Goal: Information Seeking & Learning: Learn about a topic

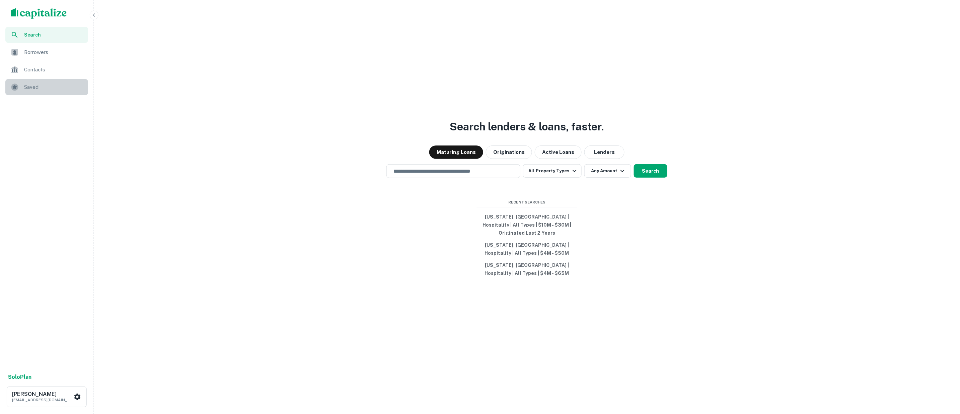
click at [25, 87] on span "Saved" at bounding box center [54, 87] width 60 height 8
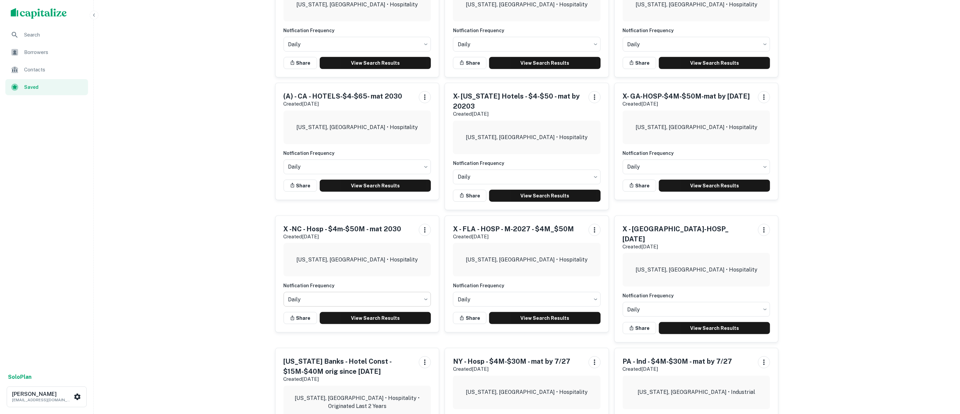
scroll to position [223, 0]
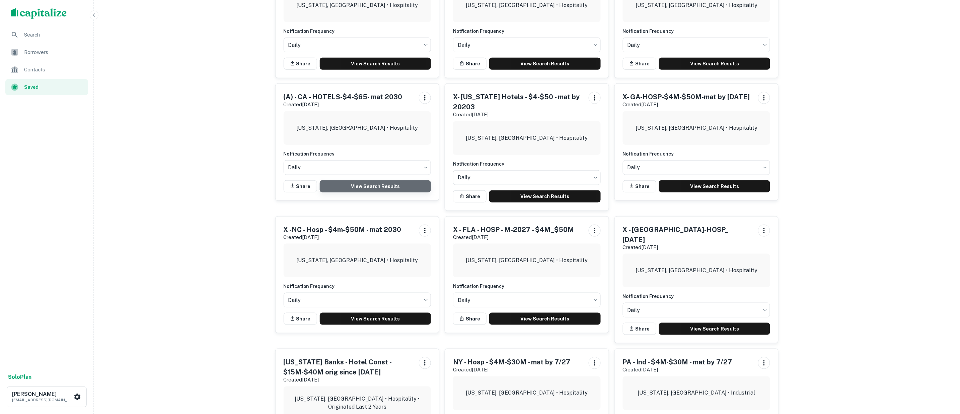
click at [371, 185] on link "View Search Results" at bounding box center [376, 186] width 112 height 12
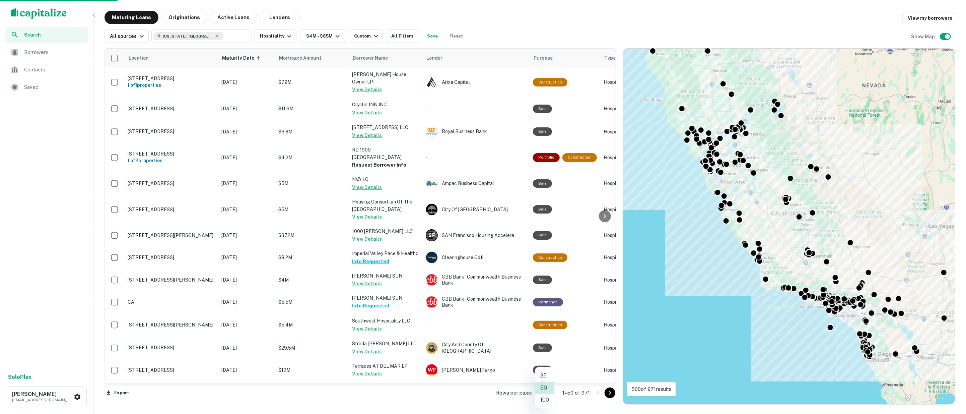
click at [550, 393] on body "Search Borrowers Contacts Saved Solo Plan Bryan Lorenz blorenz1276@gmail.com Ma…" at bounding box center [483, 207] width 966 height 414
click at [542, 399] on li "100" at bounding box center [544, 400] width 19 height 12
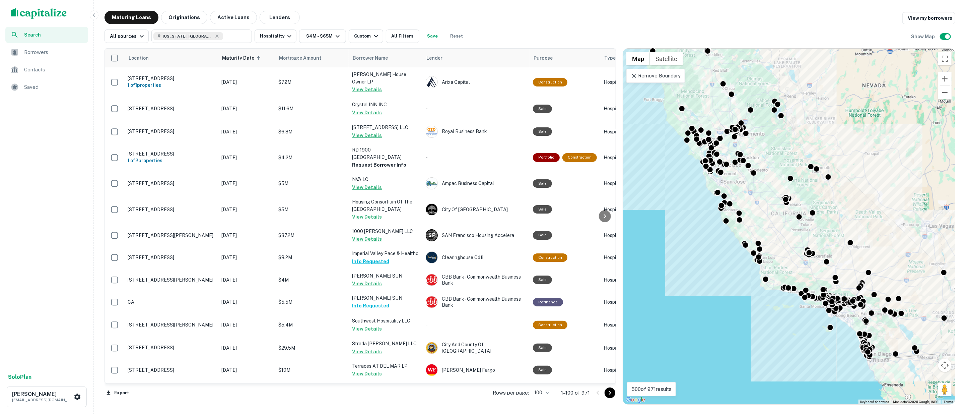
click at [609, 392] on icon "Go to next page" at bounding box center [610, 393] width 8 height 8
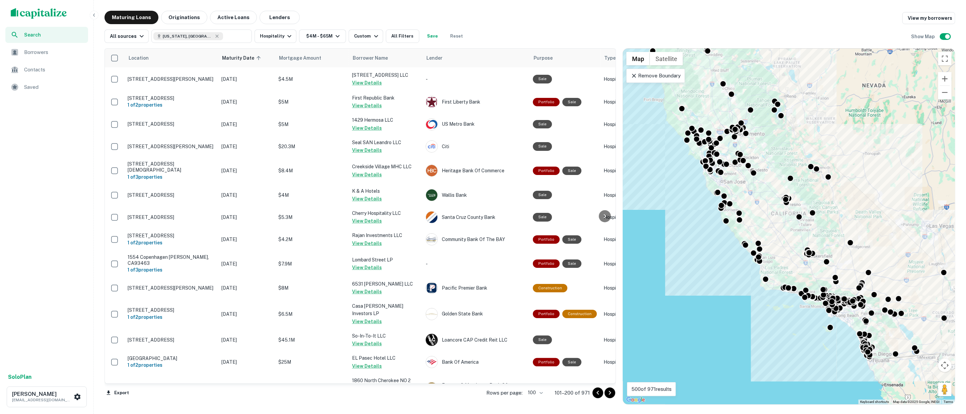
click at [610, 392] on icon "Go to next page" at bounding box center [610, 393] width 8 height 8
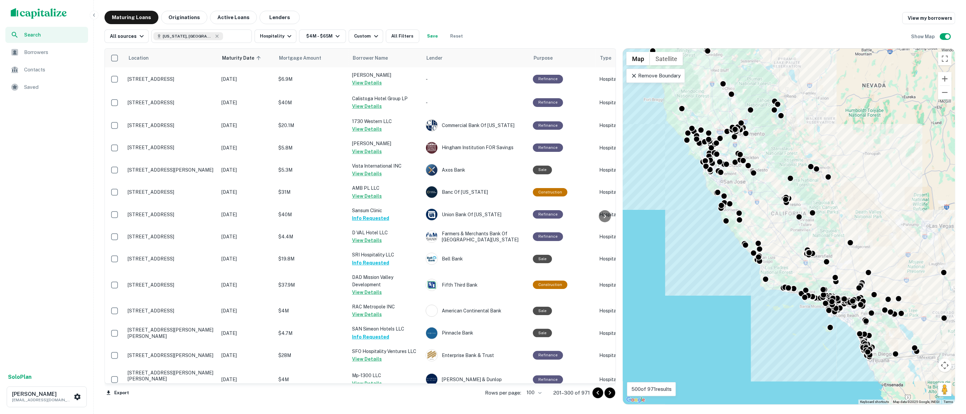
drag, startPoint x: 615, startPoint y: 392, endPoint x: 610, endPoint y: 393, distance: 5.1
click at [610, 393] on icon "Go to next page" at bounding box center [610, 393] width 8 height 8
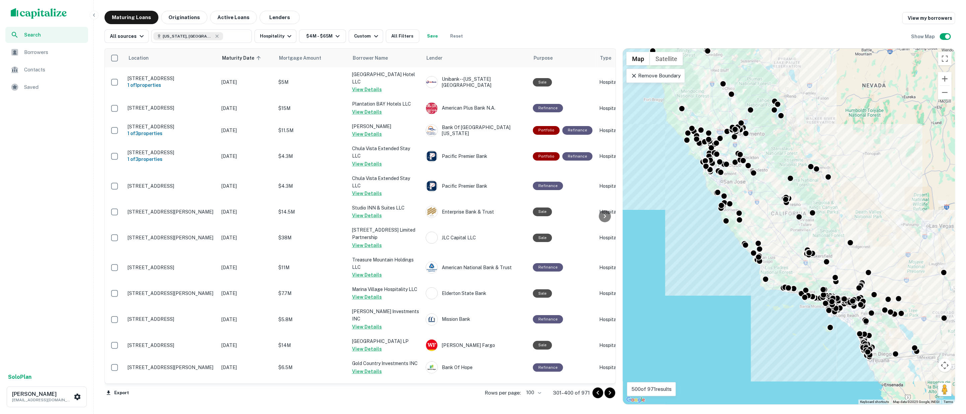
click at [610, 393] on icon "Go to next page" at bounding box center [610, 393] width 8 height 8
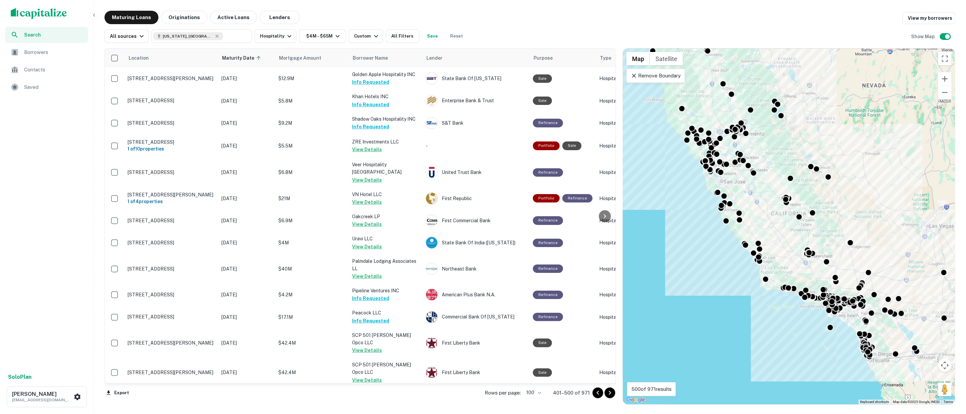
click at [610, 393] on icon "Go to next page" at bounding box center [610, 393] width 8 height 8
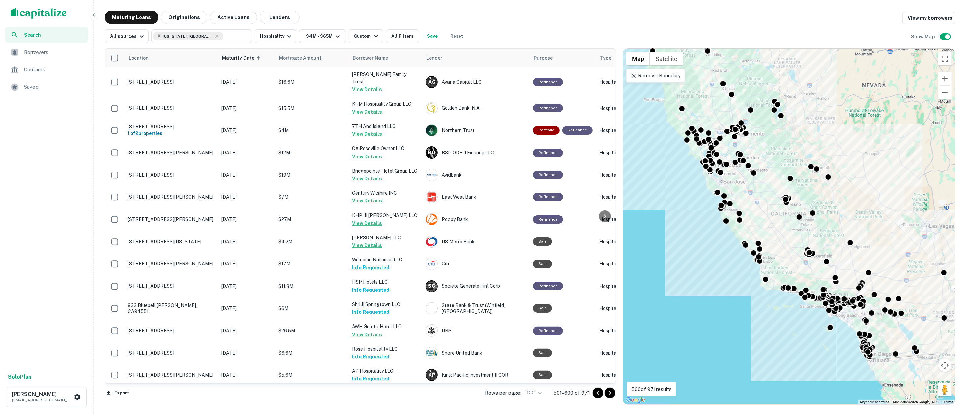
click at [610, 393] on icon "Go to next page" at bounding box center [610, 393] width 8 height 8
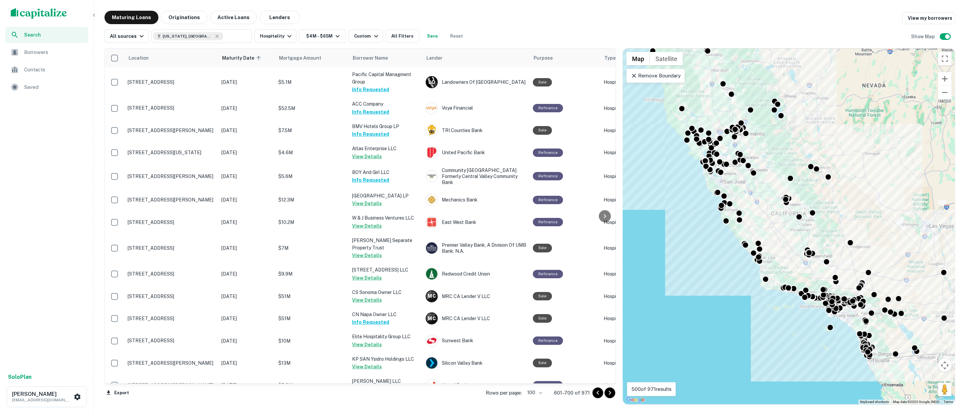
click at [610, 393] on icon "Go to next page" at bounding box center [610, 393] width 8 height 8
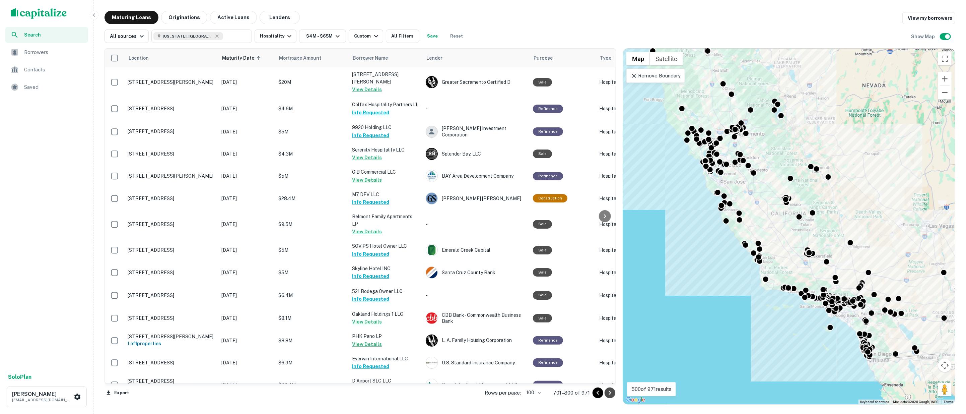
click at [610, 393] on icon "Go to next page" at bounding box center [610, 393] width 8 height 8
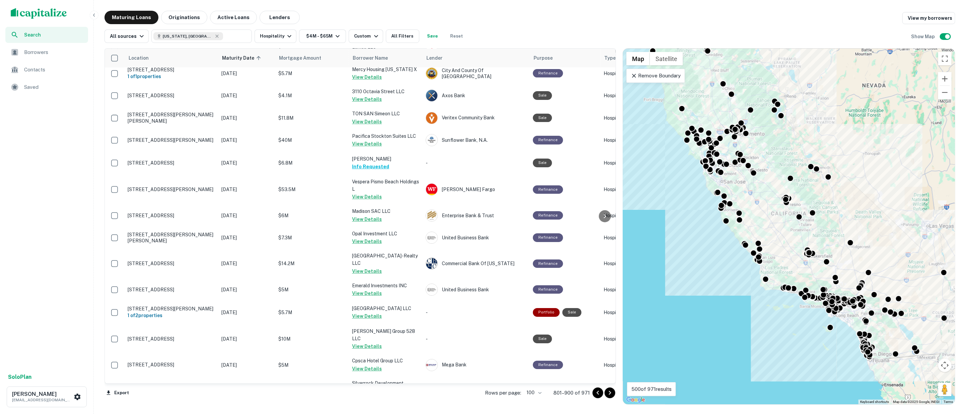
scroll to position [1999, 0]
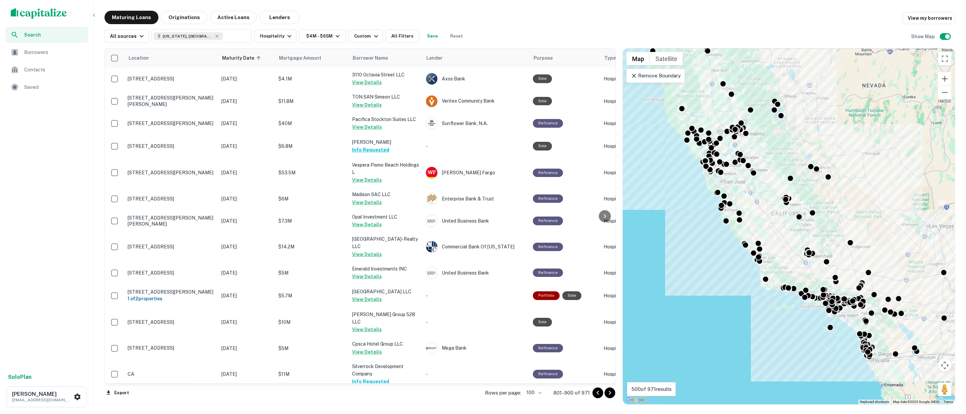
click at [609, 392] on icon "Go to next page" at bounding box center [610, 393] width 8 height 8
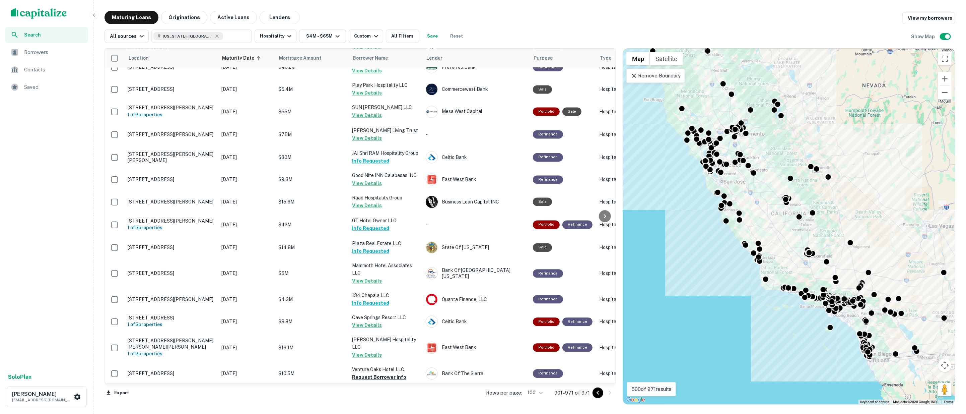
scroll to position [1357, 0]
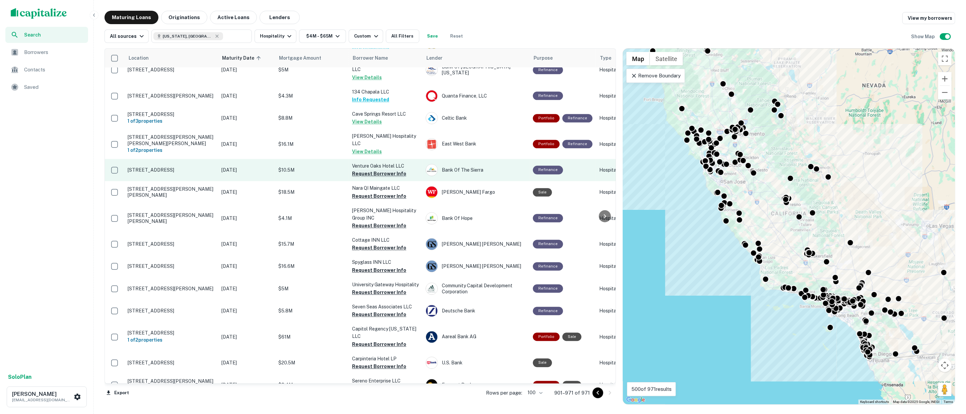
click at [372, 170] on button "Request Borrower Info" at bounding box center [379, 174] width 54 height 8
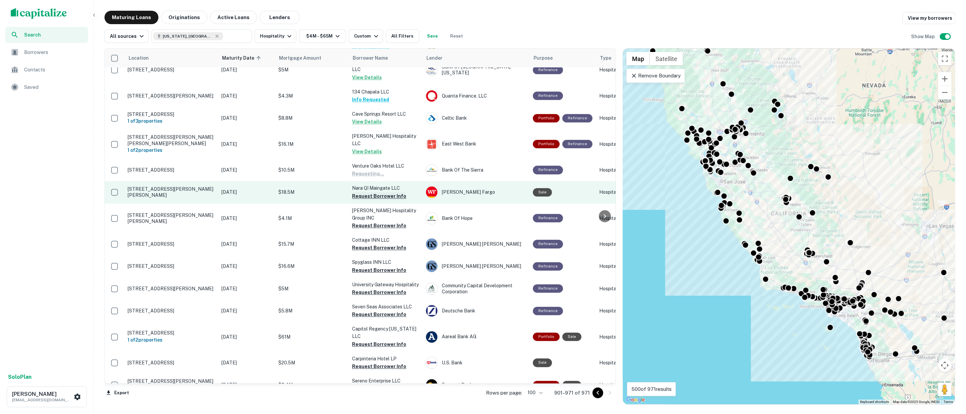
click at [374, 192] on button "Request Borrower Info" at bounding box center [379, 196] width 54 height 8
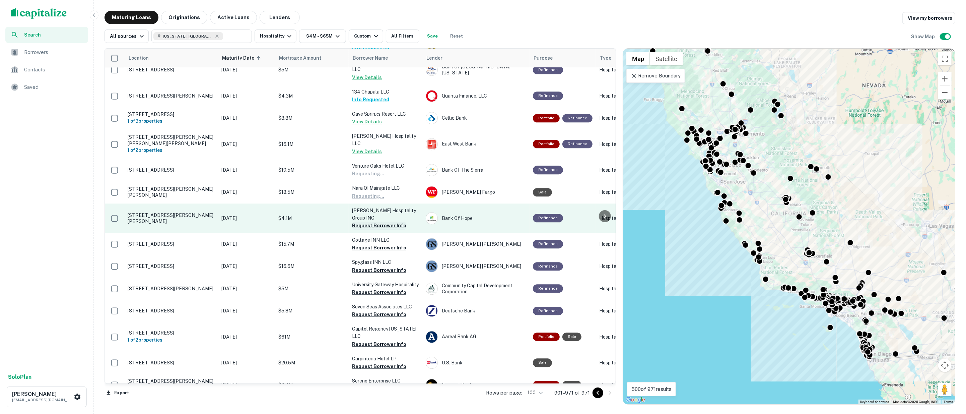
click at [379, 221] on button "Request Borrower Info" at bounding box center [379, 225] width 54 height 8
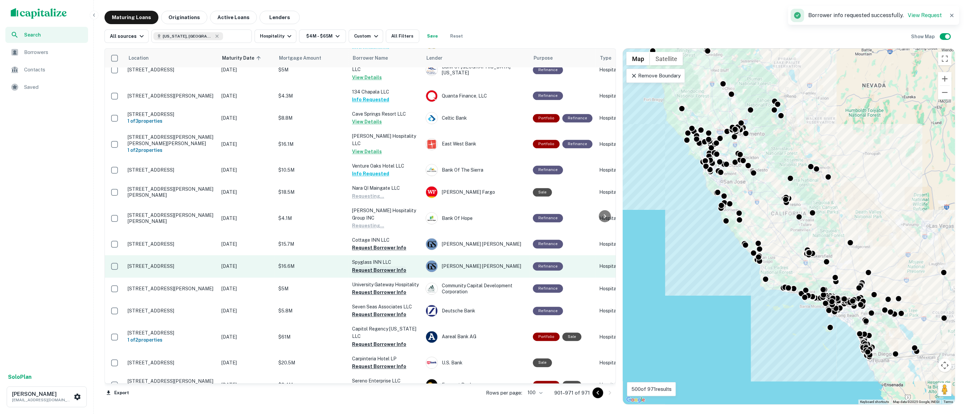
click at [380, 244] on button "Request Borrower Info" at bounding box center [379, 248] width 54 height 8
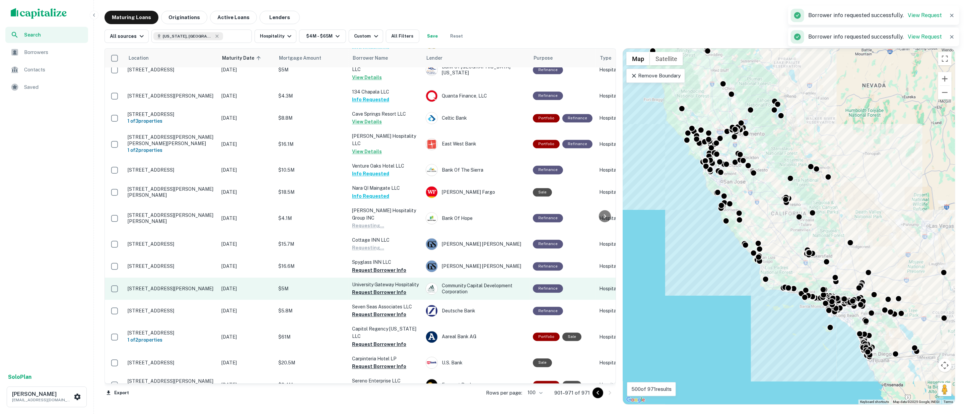
click at [379, 266] on button "Request Borrower Info" at bounding box center [379, 270] width 54 height 8
click at [380, 288] on button "Request Borrower Info" at bounding box center [379, 292] width 54 height 8
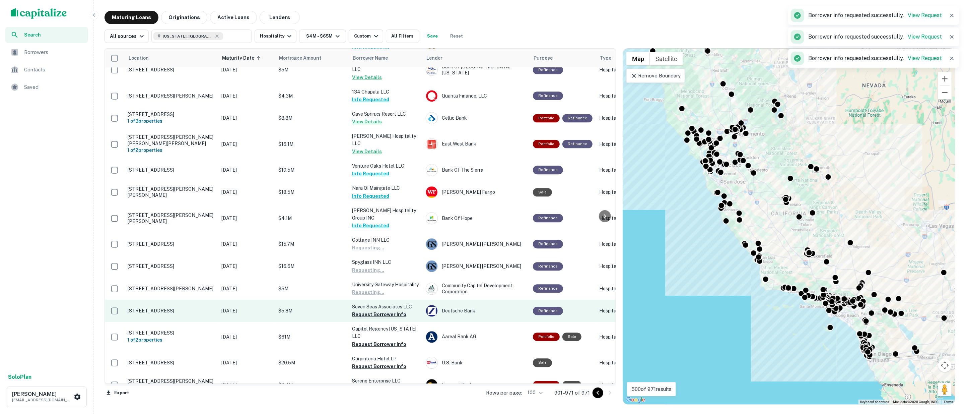
click at [383, 310] on button "Request Borrower Info" at bounding box center [379, 314] width 54 height 8
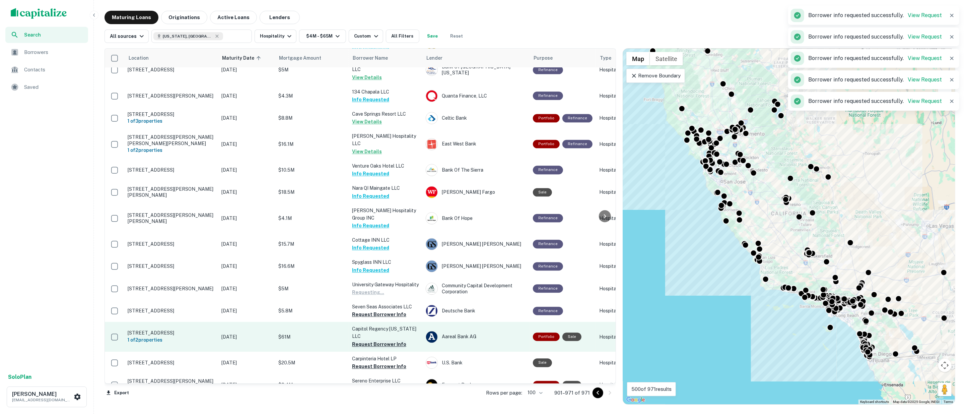
click at [383, 340] on button "Request Borrower Info" at bounding box center [379, 344] width 54 height 8
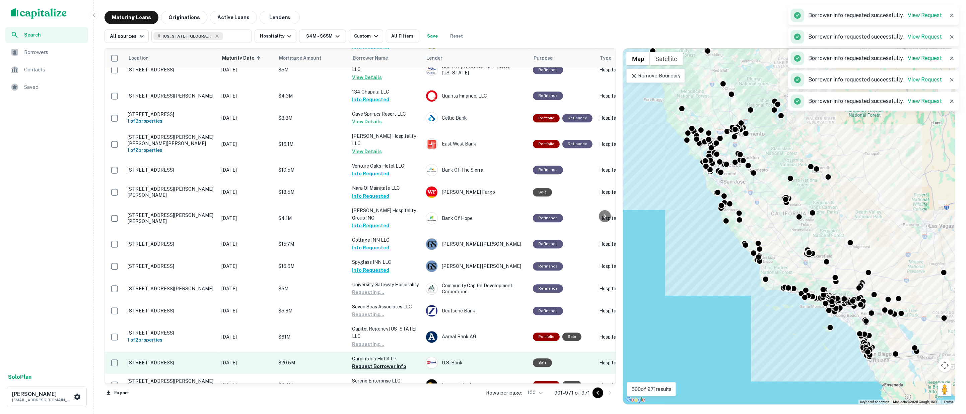
click at [384, 362] on button "Request Borrower Info" at bounding box center [379, 366] width 54 height 8
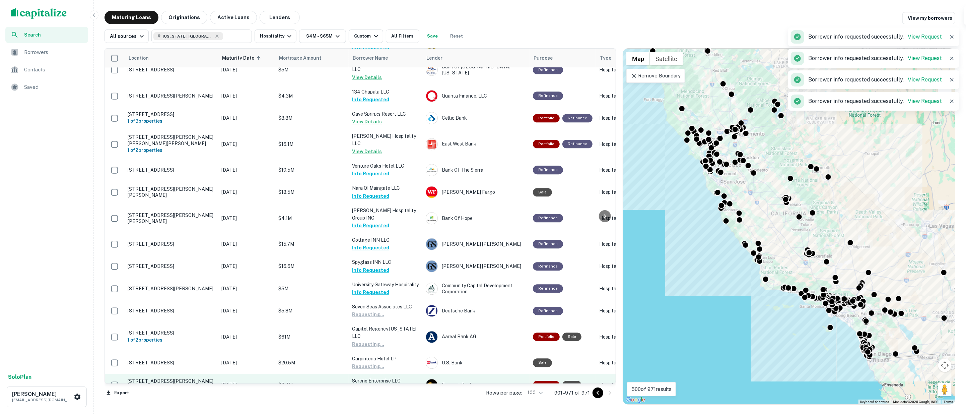
click at [383, 385] on button "Request Borrower Info" at bounding box center [379, 389] width 54 height 8
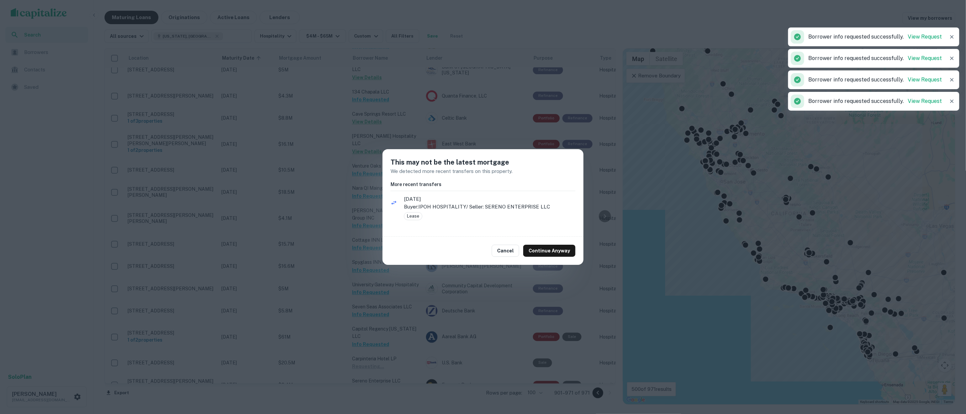
click at [546, 253] on button "Continue Anyway" at bounding box center [549, 251] width 52 height 12
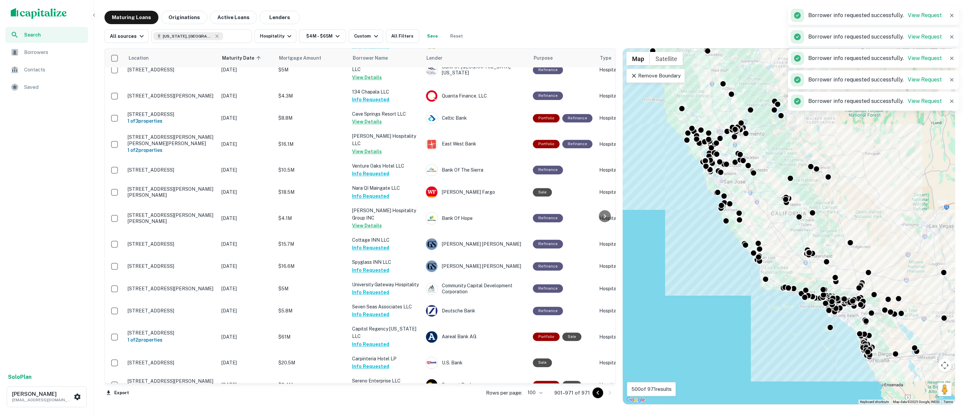
click at [597, 391] on icon "Go to previous page" at bounding box center [598, 393] width 8 height 8
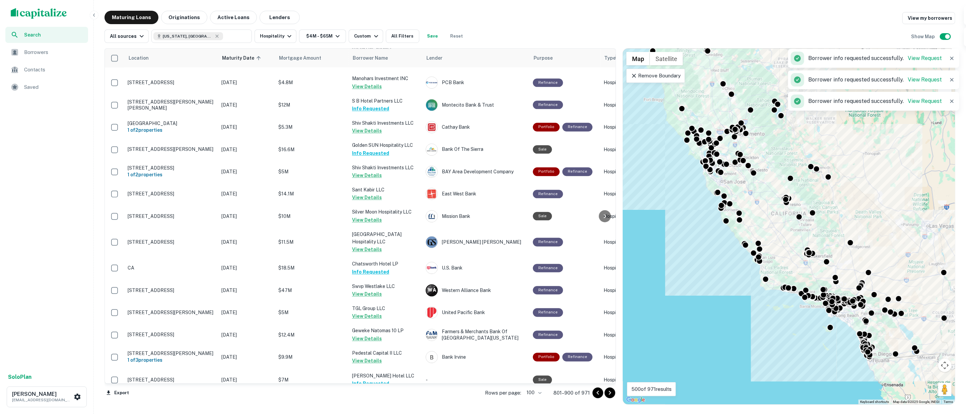
scroll to position [1580, 0]
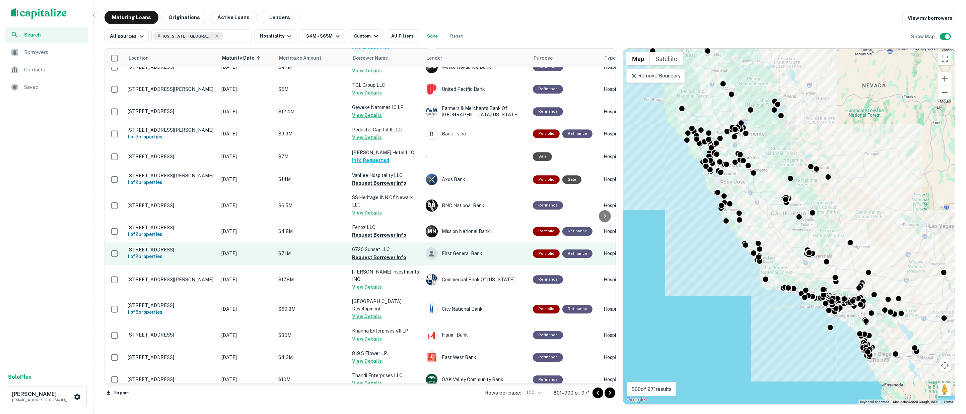
drag, startPoint x: 375, startPoint y: 225, endPoint x: 375, endPoint y: 215, distance: 10.4
click at [375, 253] on button "Request Borrower Info" at bounding box center [379, 257] width 54 height 8
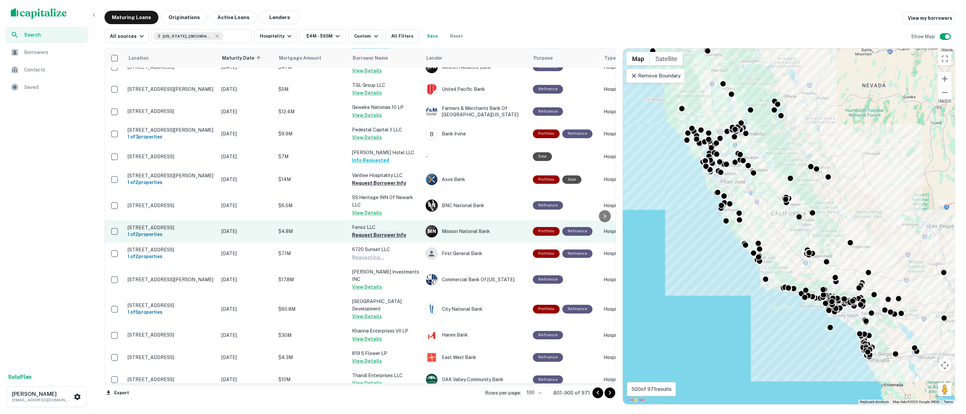
click at [375, 231] on button "Request Borrower Info" at bounding box center [379, 235] width 54 height 8
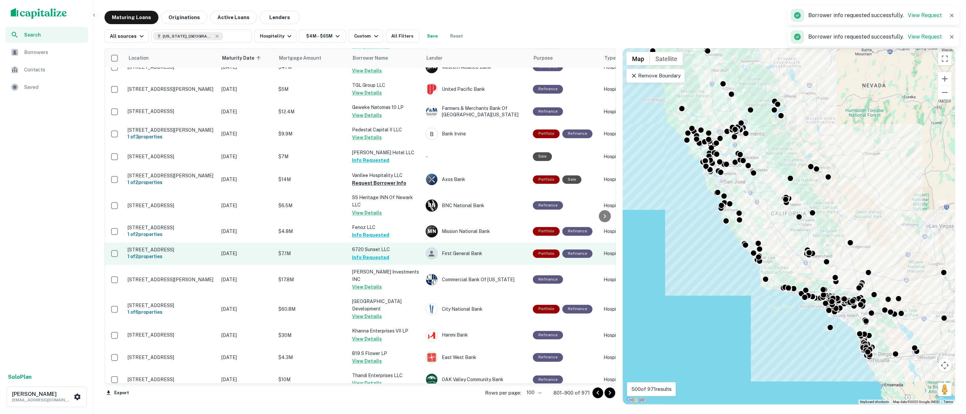
scroll to position [1506, 0]
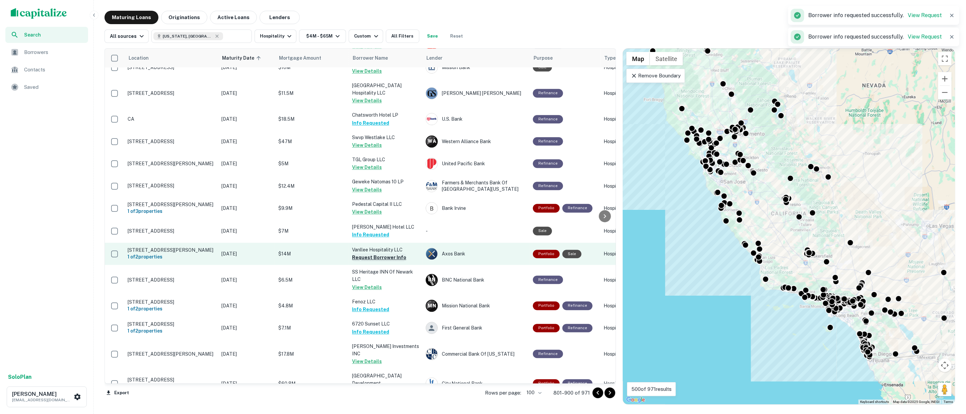
click at [387, 253] on button "Request Borrower Info" at bounding box center [379, 257] width 54 height 8
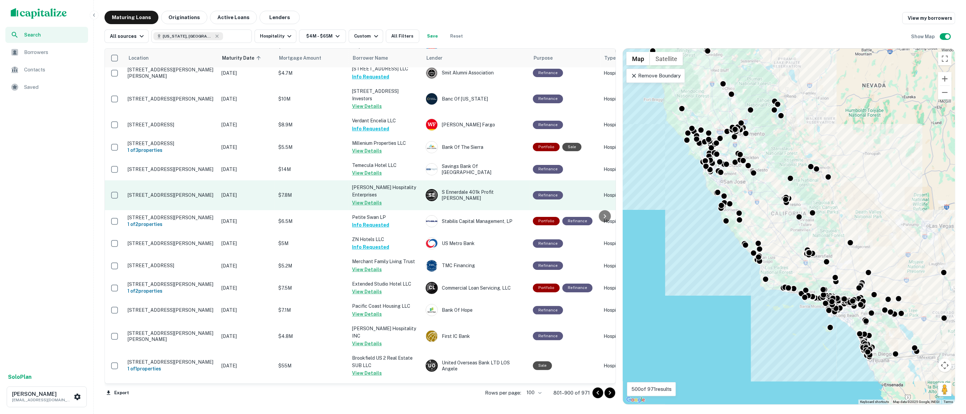
scroll to position [0, 0]
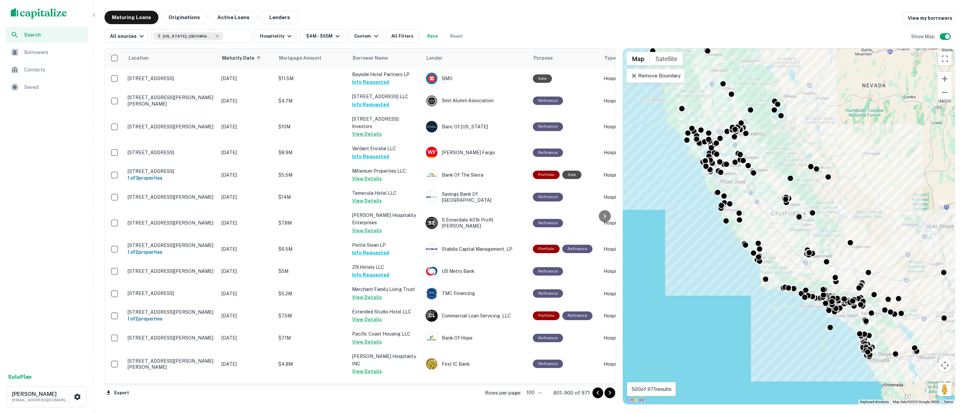
click at [596, 393] on icon "Go to previous page" at bounding box center [598, 393] width 8 height 8
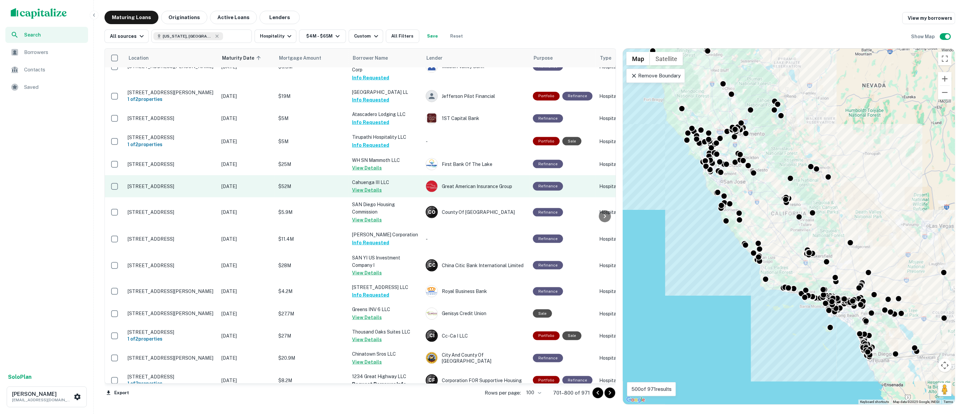
scroll to position [930, 0]
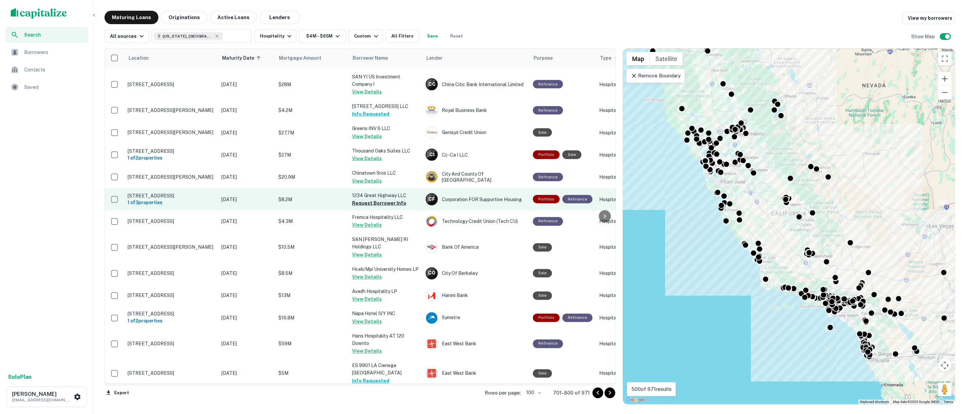
click at [389, 199] on button "Request Borrower Info" at bounding box center [379, 203] width 54 height 8
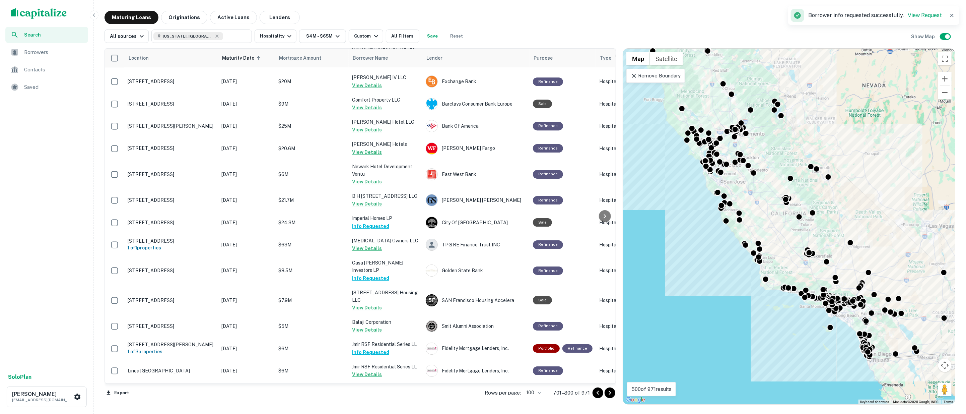
scroll to position [2071, 0]
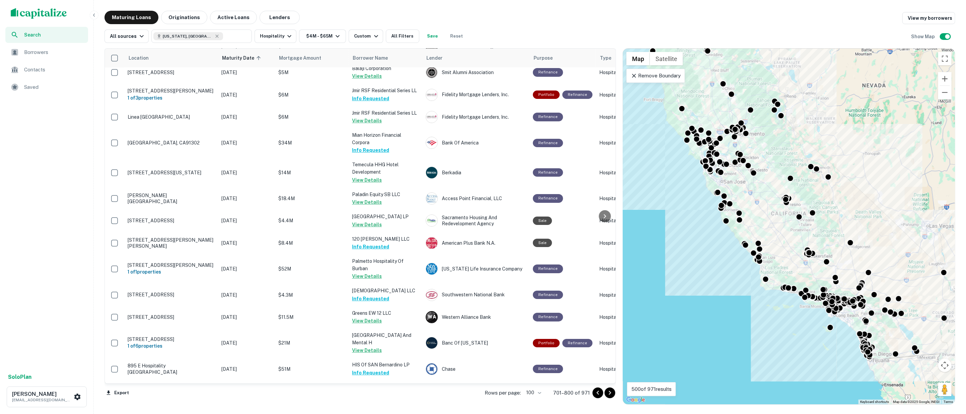
click at [597, 392] on icon "Go to previous page" at bounding box center [598, 393] width 8 height 8
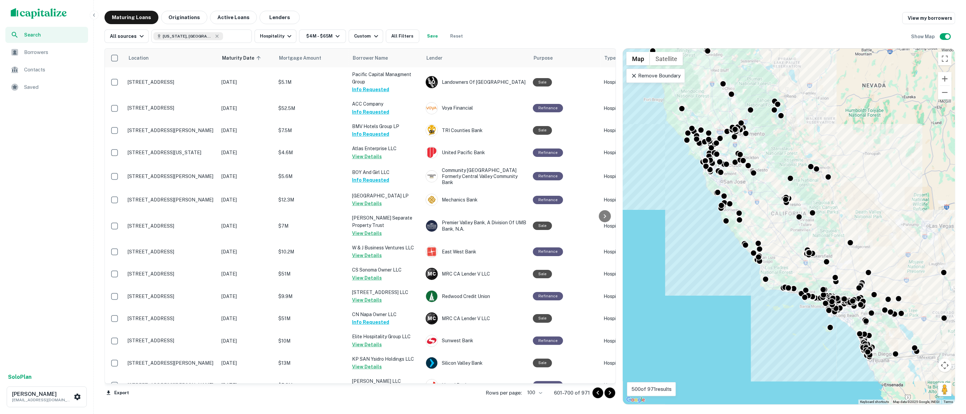
click at [596, 393] on icon "Go to previous page" at bounding box center [598, 393] width 8 height 8
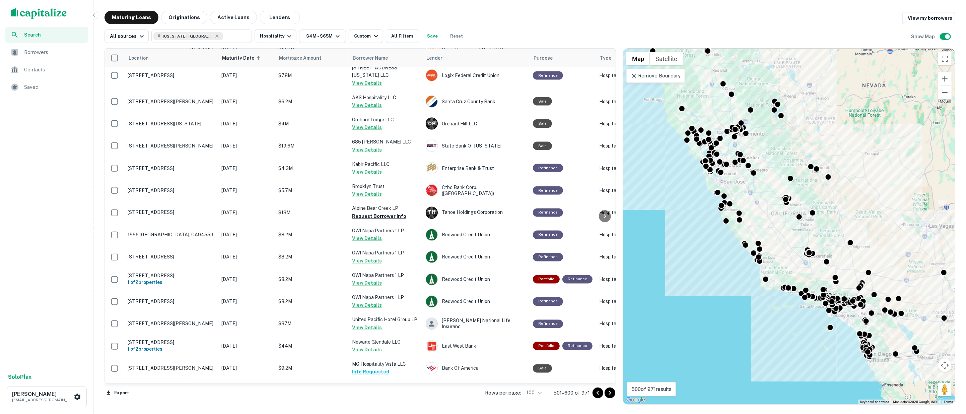
scroll to position [1005, 0]
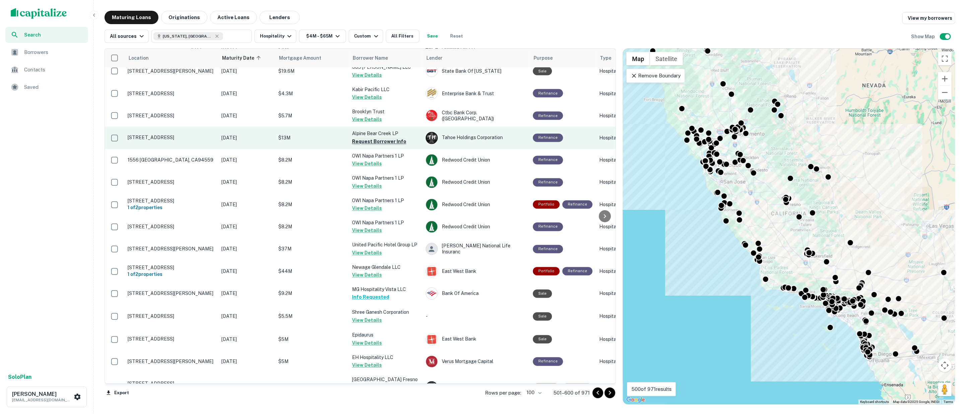
click at [375, 138] on button "Request Borrower Info" at bounding box center [379, 142] width 54 height 8
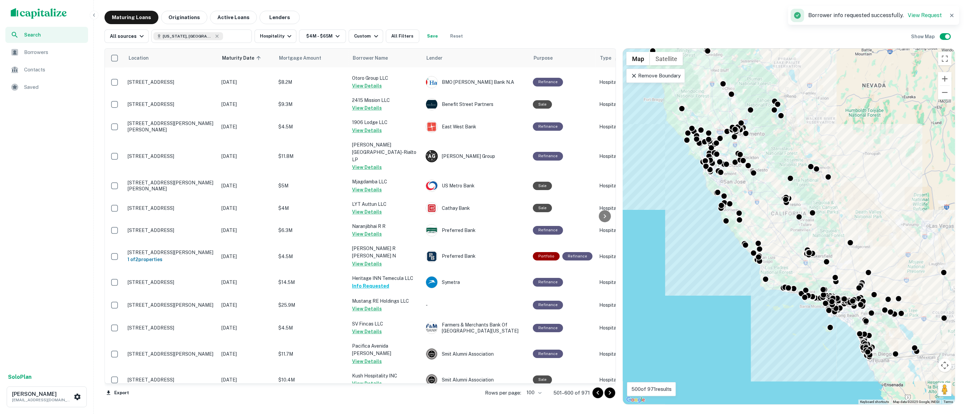
scroll to position [1978, 0]
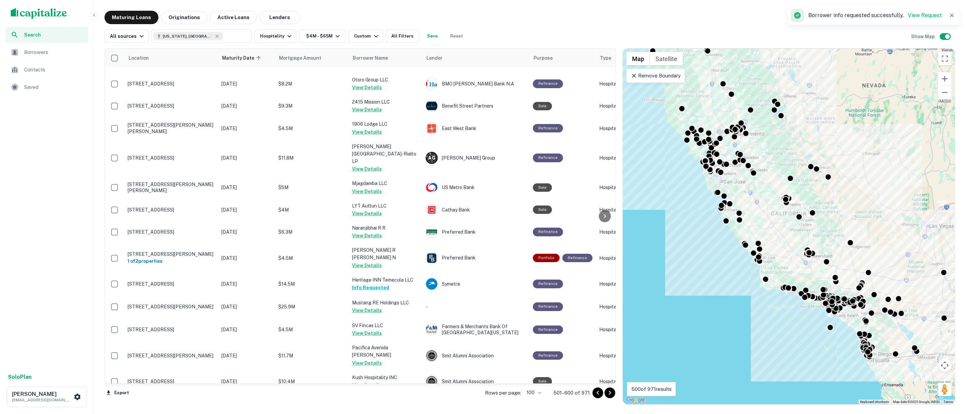
click at [597, 393] on icon "Go to previous page" at bounding box center [598, 393] width 8 height 8
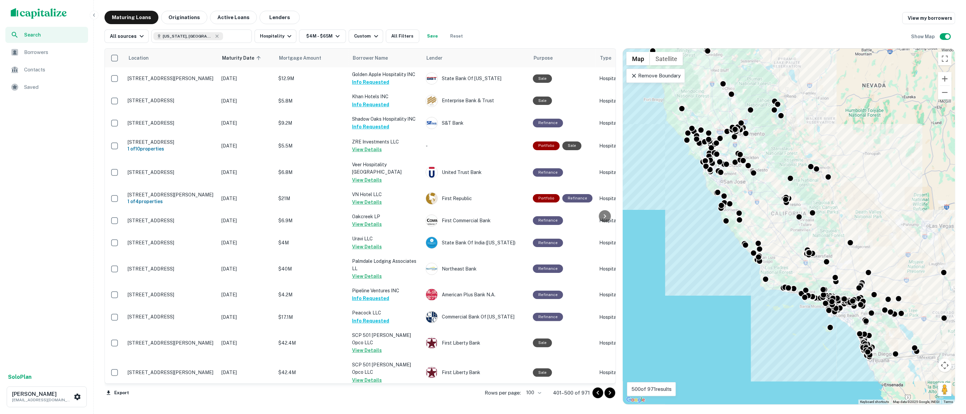
click at [598, 392] on icon "Go to previous page" at bounding box center [598, 393] width 8 height 8
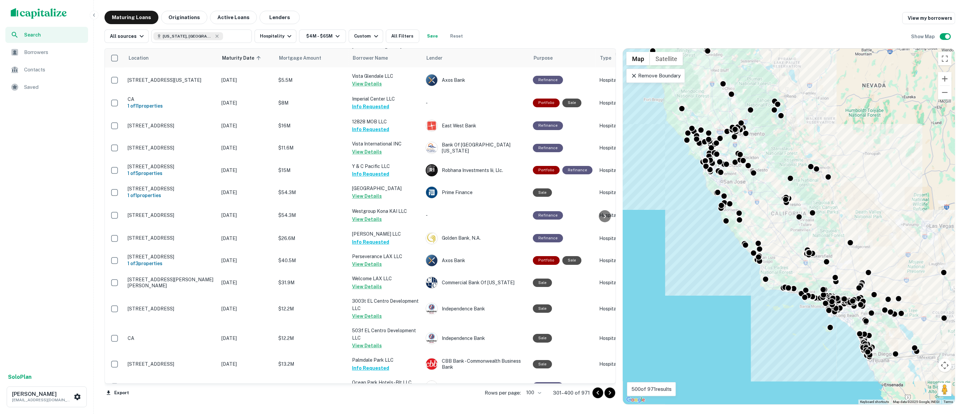
scroll to position [2058, 0]
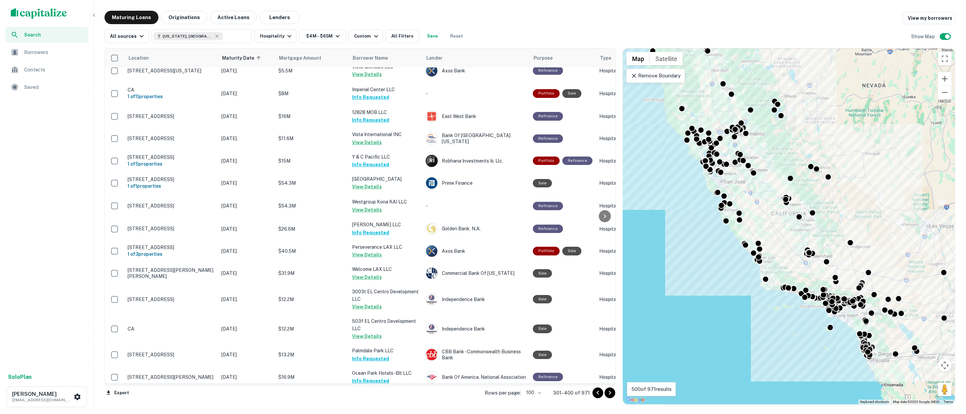
click at [599, 392] on icon "Go to previous page" at bounding box center [598, 393] width 8 height 8
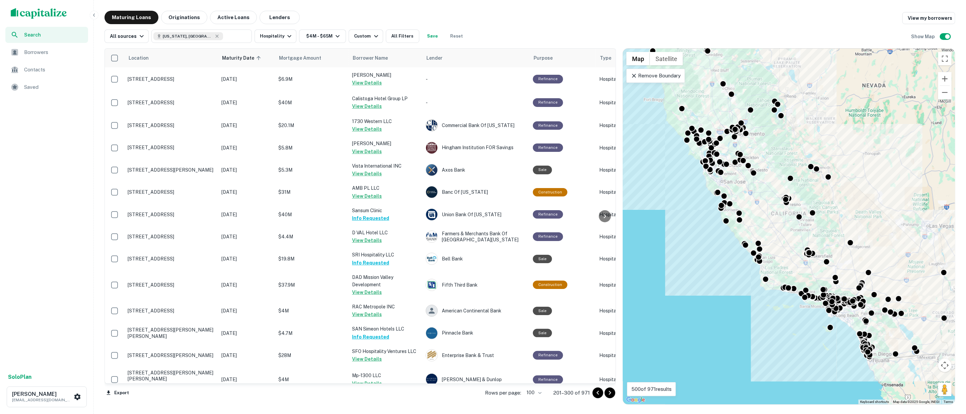
click at [599, 390] on icon "Go to previous page" at bounding box center [598, 393] width 8 height 8
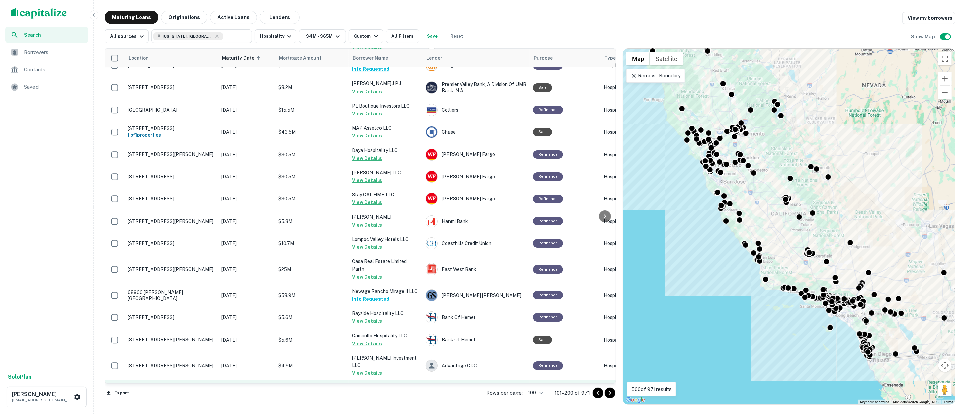
scroll to position [2036, 0]
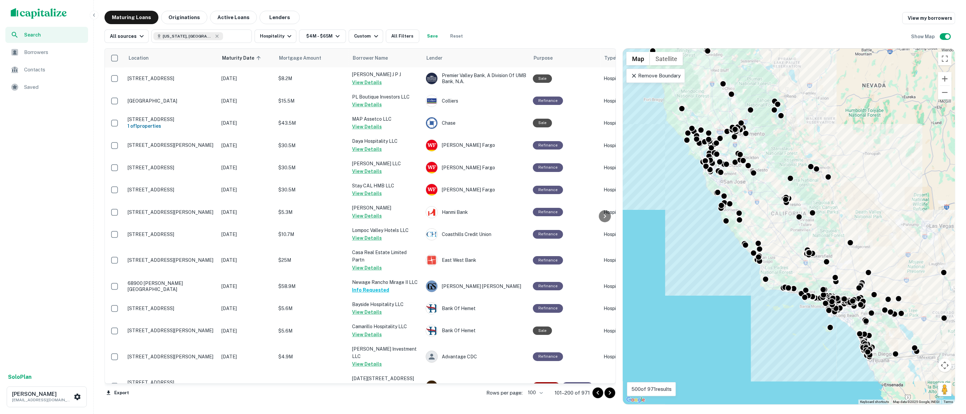
click at [598, 392] on icon "Go to previous page" at bounding box center [598, 392] width 2 height 4
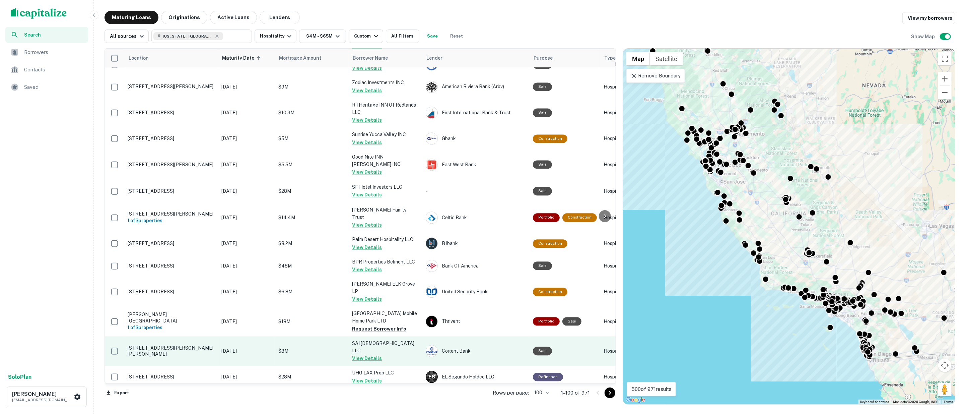
scroll to position [1255, 0]
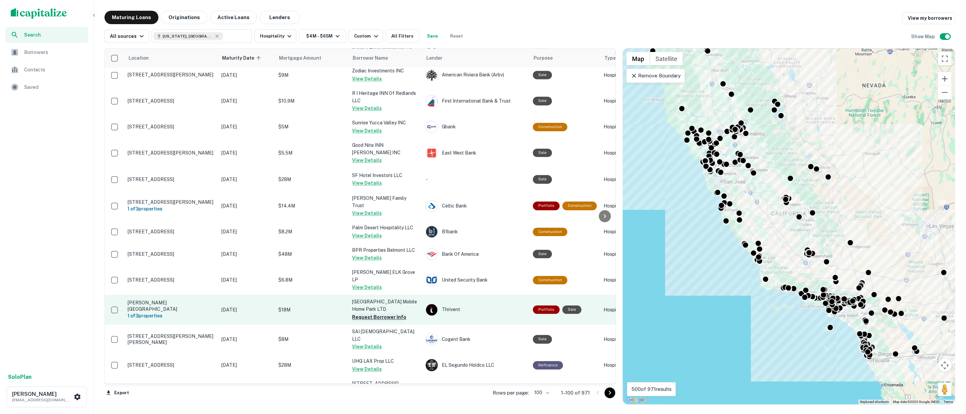
click at [371, 313] on button "Request Borrower Info" at bounding box center [379, 317] width 54 height 8
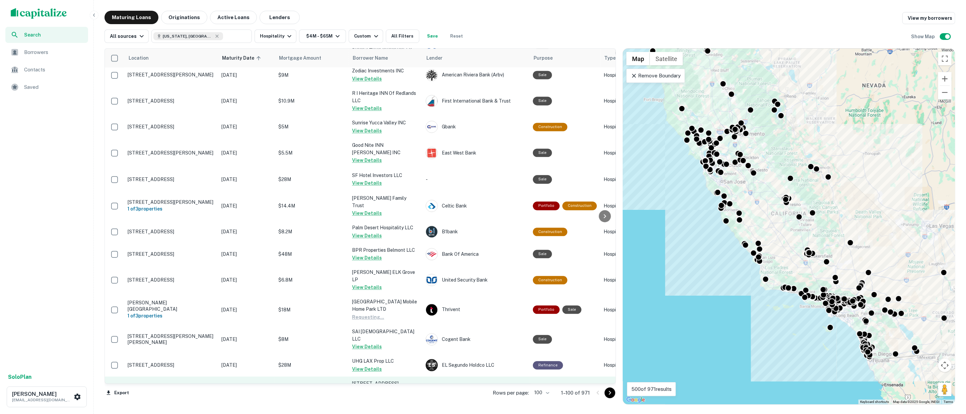
click at [374, 394] on button "Request Borrower Info" at bounding box center [379, 398] width 54 height 8
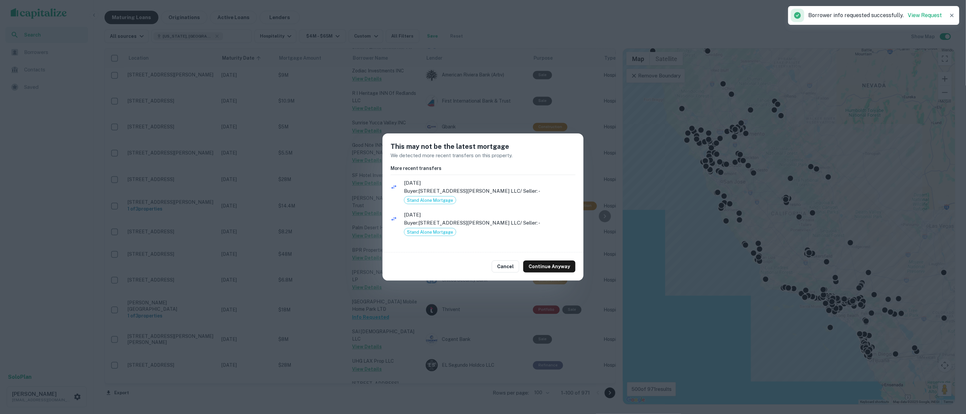
drag, startPoint x: 551, startPoint y: 266, endPoint x: 421, endPoint y: 319, distance: 139.7
click at [551, 266] on button "Continue Anyway" at bounding box center [549, 266] width 52 height 12
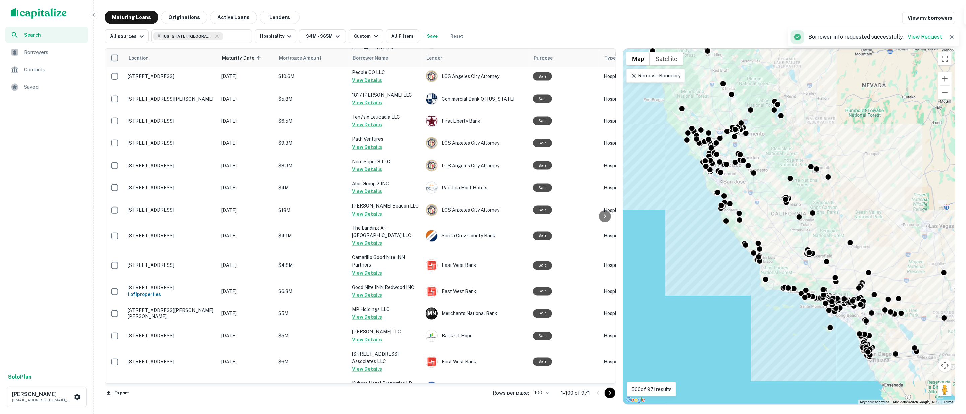
scroll to position [547, 0]
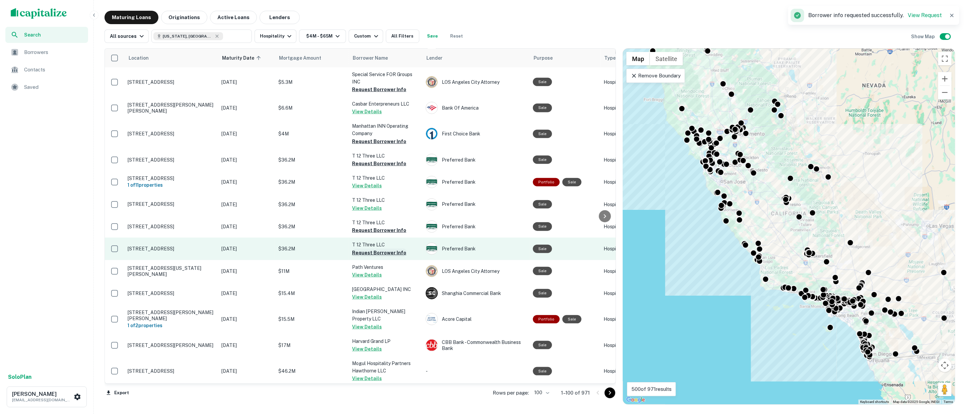
click at [371, 249] on button "Request Borrower Info" at bounding box center [379, 253] width 54 height 8
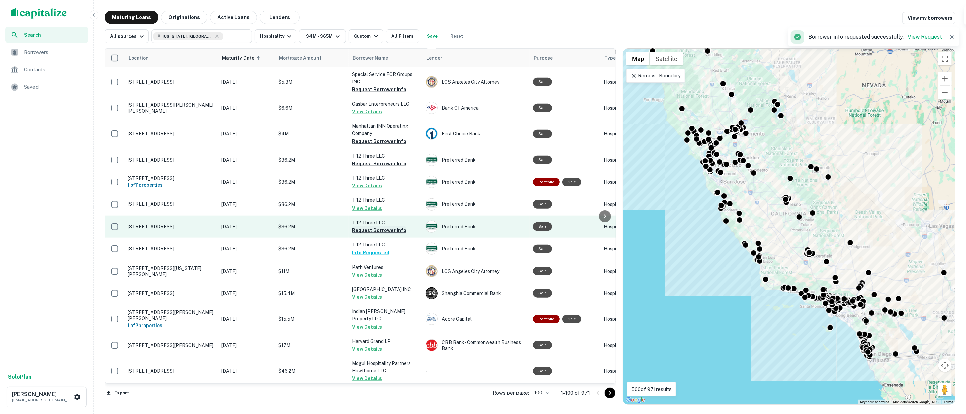
click at [378, 226] on button "Request Borrower Info" at bounding box center [379, 230] width 54 height 8
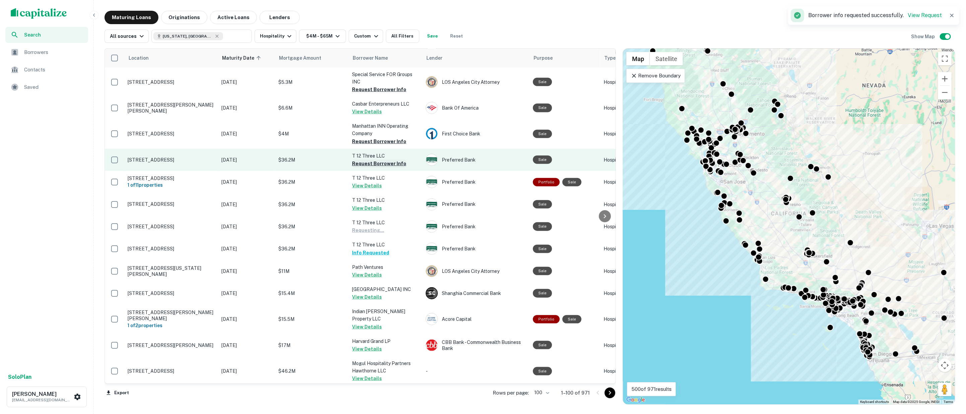
click at [377, 159] on button "Request Borrower Info" at bounding box center [379, 163] width 54 height 8
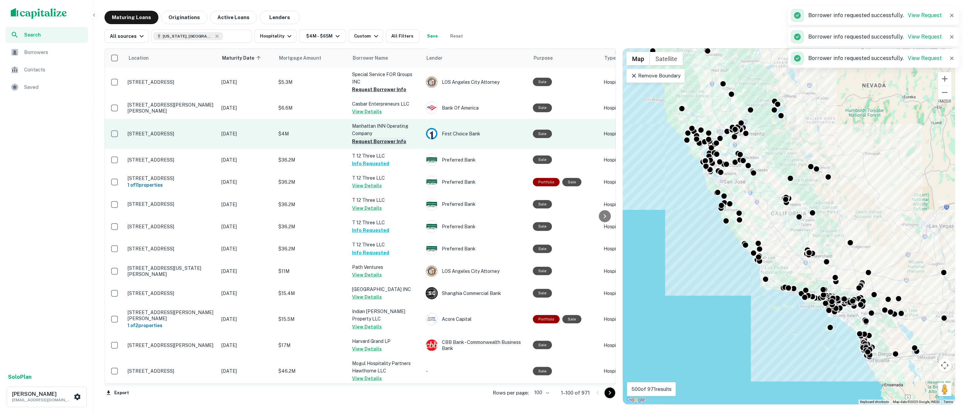
click at [365, 137] on button "Request Borrower Info" at bounding box center [379, 141] width 54 height 8
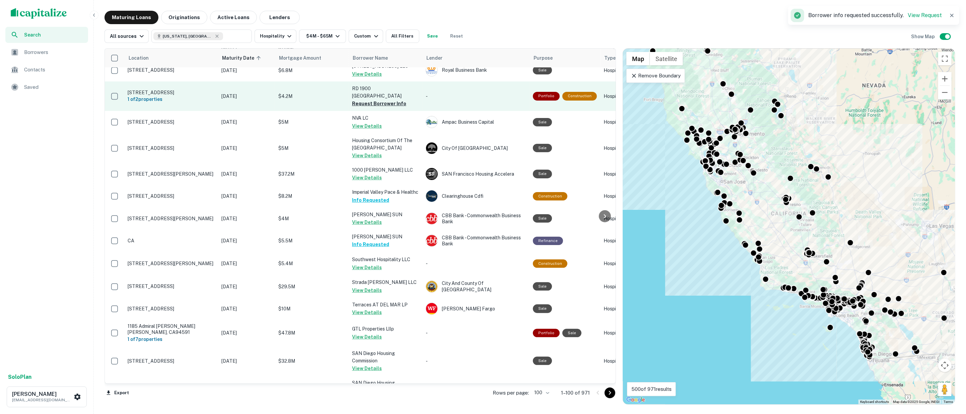
scroll to position [0, 0]
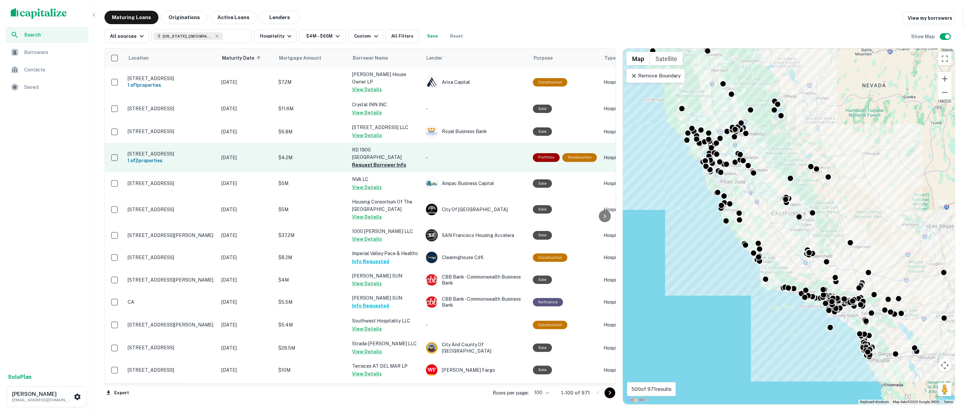
click at [372, 161] on button "Request Borrower Info" at bounding box center [379, 165] width 54 height 8
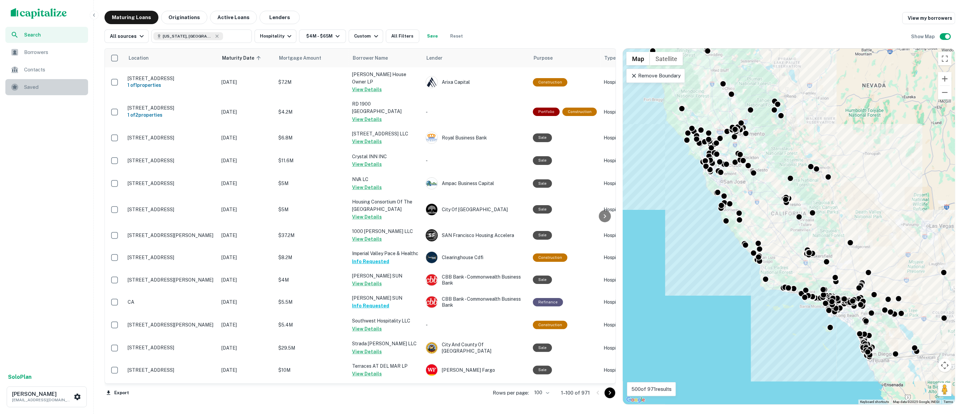
click at [31, 85] on span "Saved" at bounding box center [54, 87] width 60 height 8
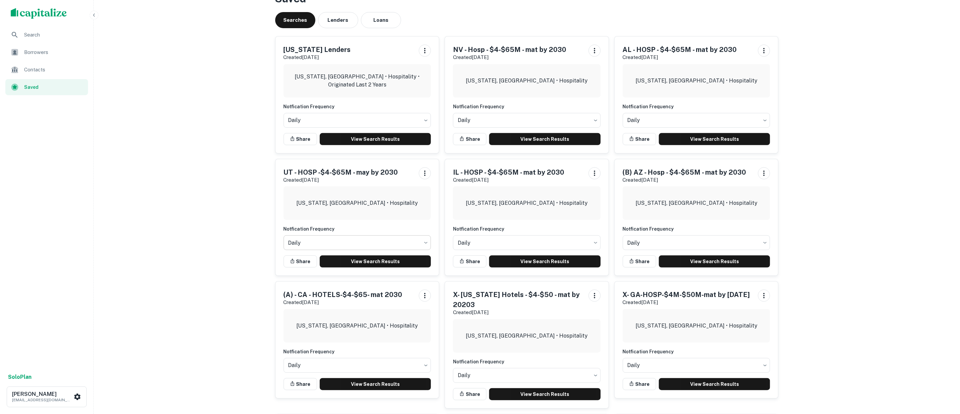
scroll to position [37, 0]
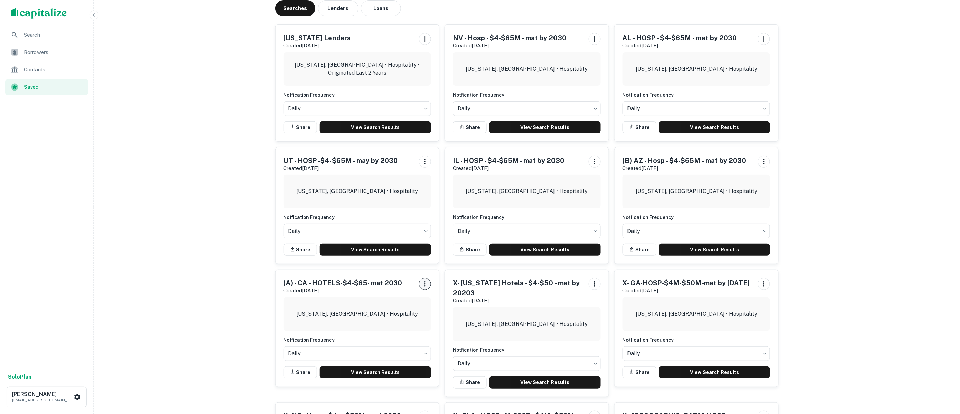
click at [424, 285] on icon "button" at bounding box center [425, 284] width 8 height 8
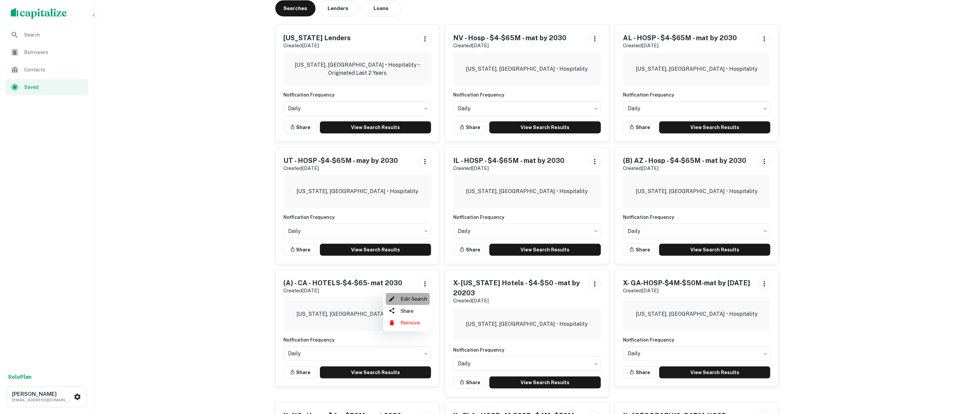
click at [417, 296] on li "Edit Search" at bounding box center [408, 299] width 44 height 12
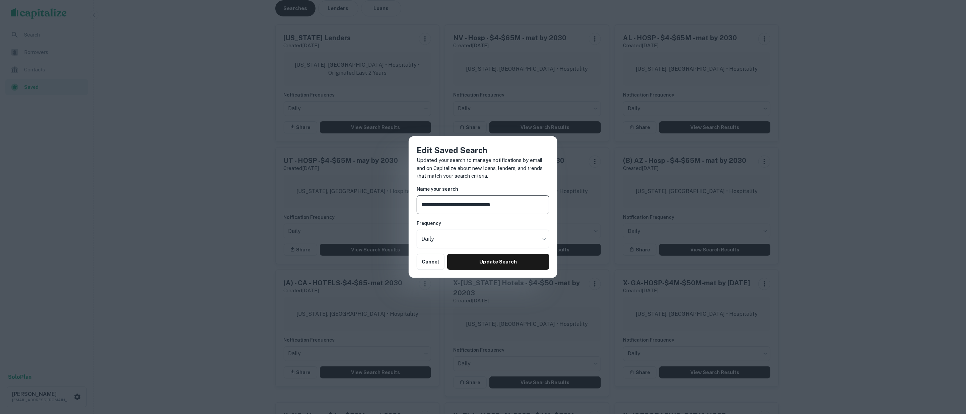
drag, startPoint x: 431, startPoint y: 204, endPoint x: 377, endPoint y: 209, distance: 54.2
click at [377, 209] on div "**********" at bounding box center [483, 207] width 966 height 414
type input "**********"
click at [505, 262] on button "Update Search" at bounding box center [498, 262] width 102 height 16
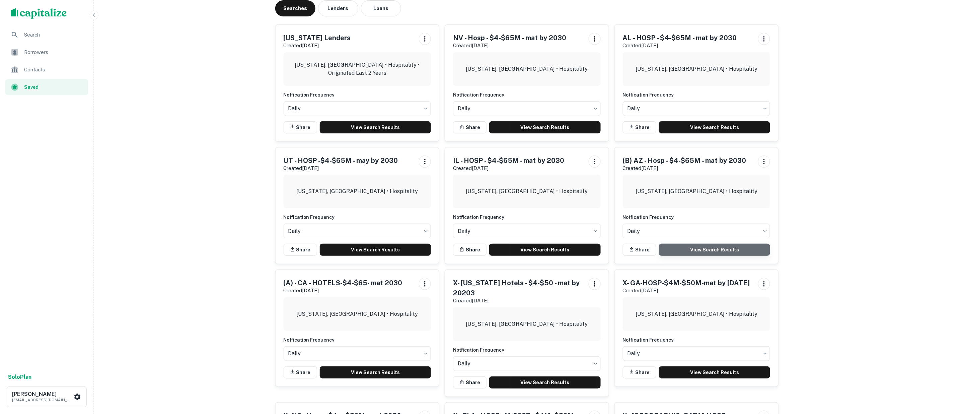
click at [702, 248] on link "View Search Results" at bounding box center [715, 250] width 112 height 12
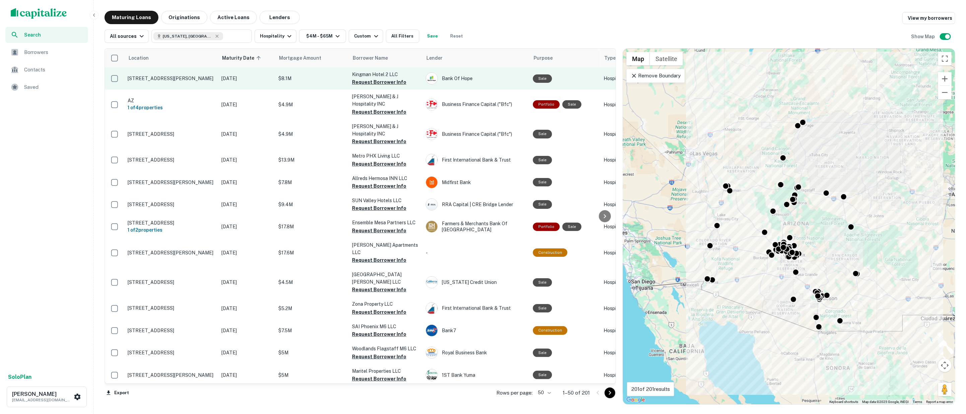
click at [361, 80] on button "Request Borrower Info" at bounding box center [379, 82] width 54 height 8
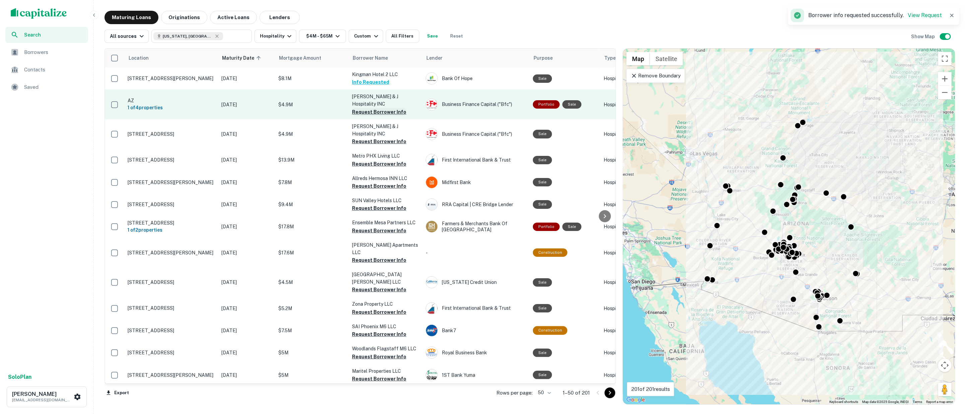
click at [364, 108] on button "Request Borrower Info" at bounding box center [379, 112] width 54 height 8
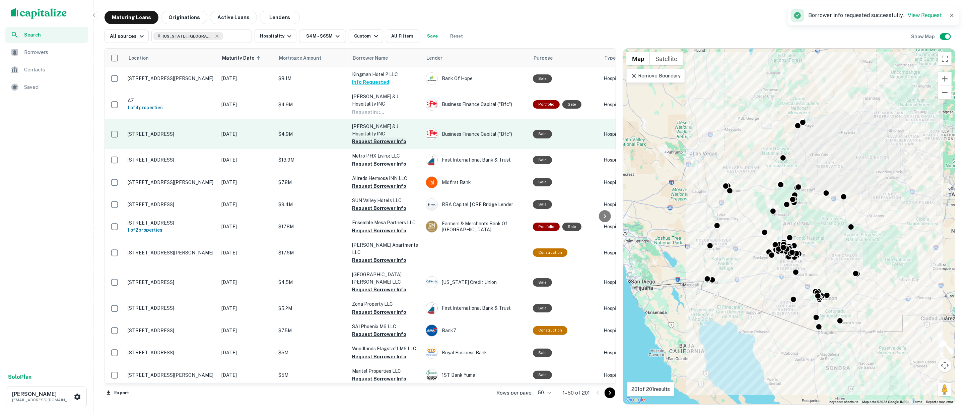
click at [368, 137] on button "Request Borrower Info" at bounding box center [379, 141] width 54 height 8
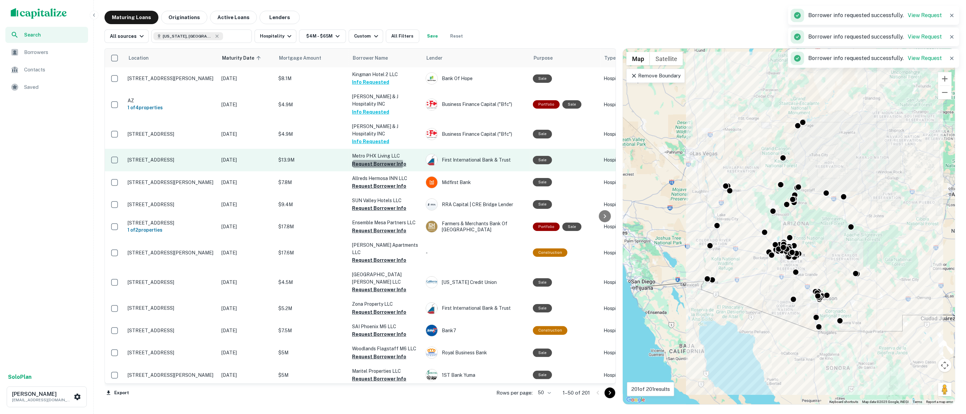
click at [371, 160] on button "Request Borrower Info" at bounding box center [379, 164] width 54 height 8
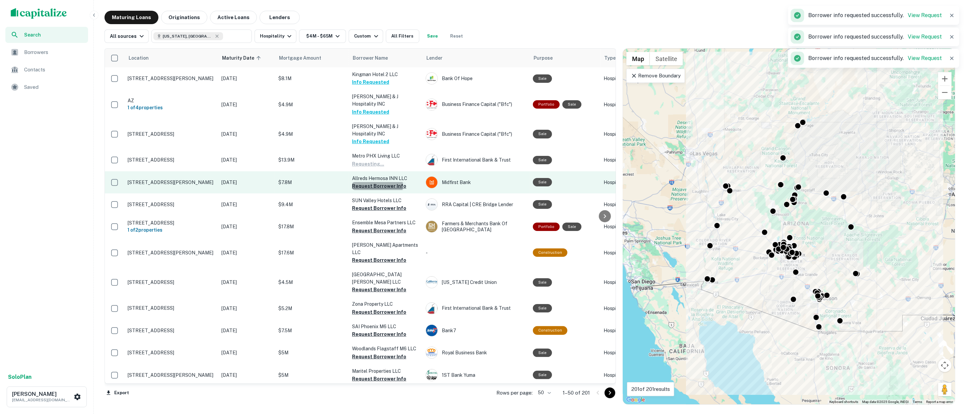
click at [373, 182] on button "Request Borrower Info" at bounding box center [379, 186] width 54 height 8
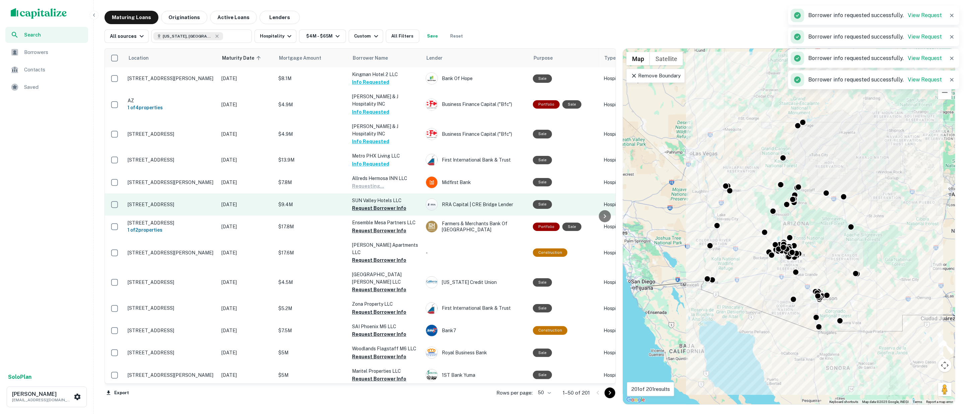
click at [377, 204] on button "Request Borrower Info" at bounding box center [379, 208] width 54 height 8
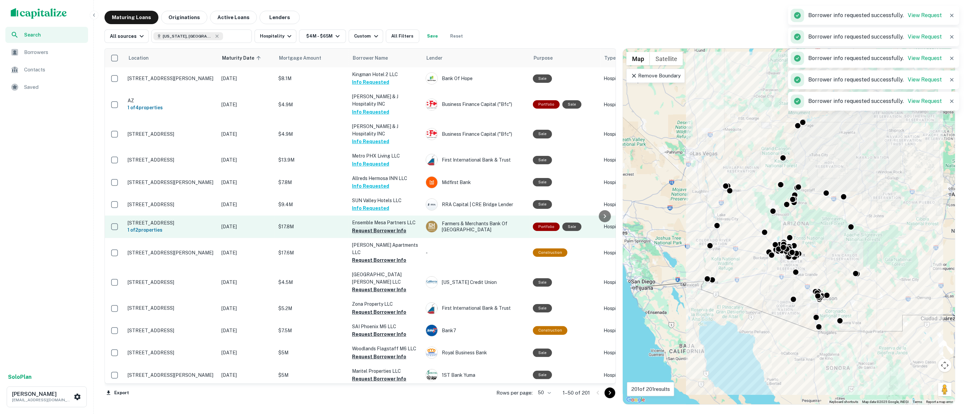
click at [379, 226] on button "Request Borrower Info" at bounding box center [379, 230] width 54 height 8
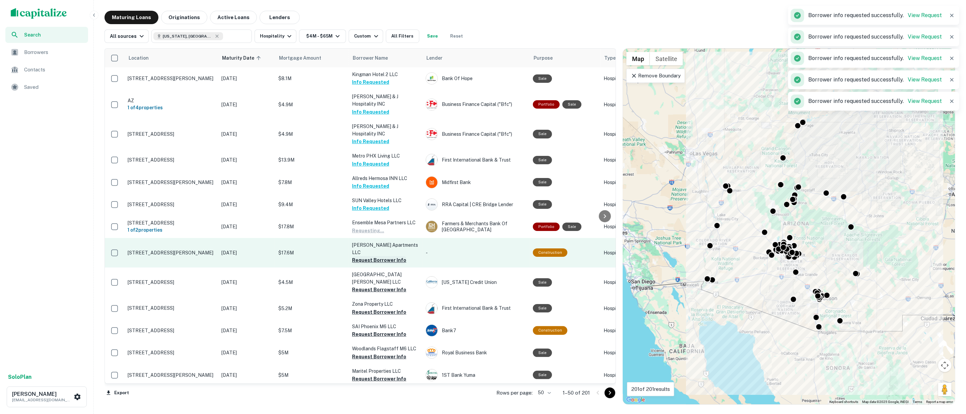
click at [380, 256] on button "Request Borrower Info" at bounding box center [379, 260] width 54 height 8
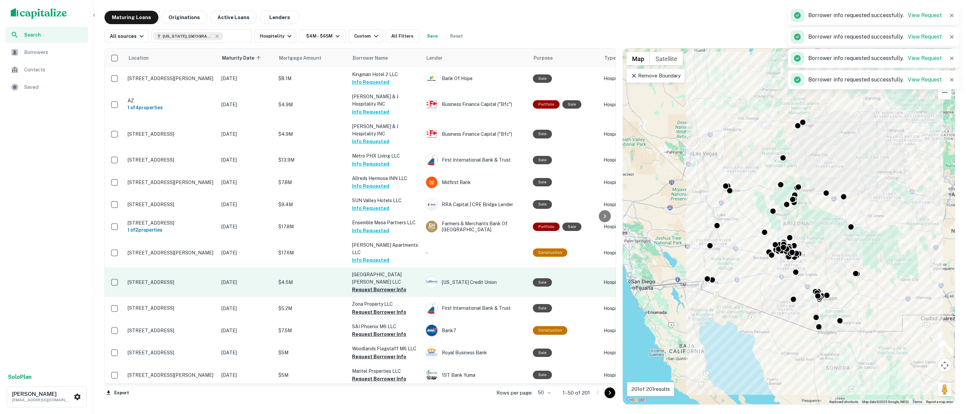
click at [376, 285] on button "Request Borrower Info" at bounding box center [379, 289] width 54 height 8
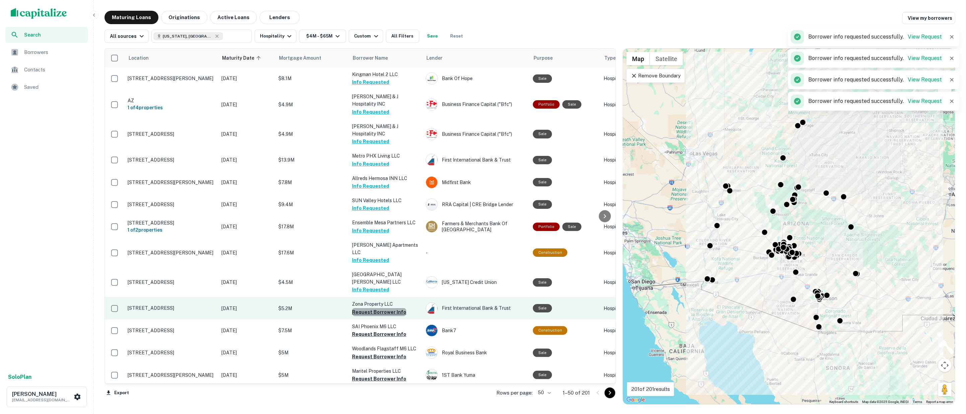
click at [379, 308] on button "Request Borrower Info" at bounding box center [379, 312] width 54 height 8
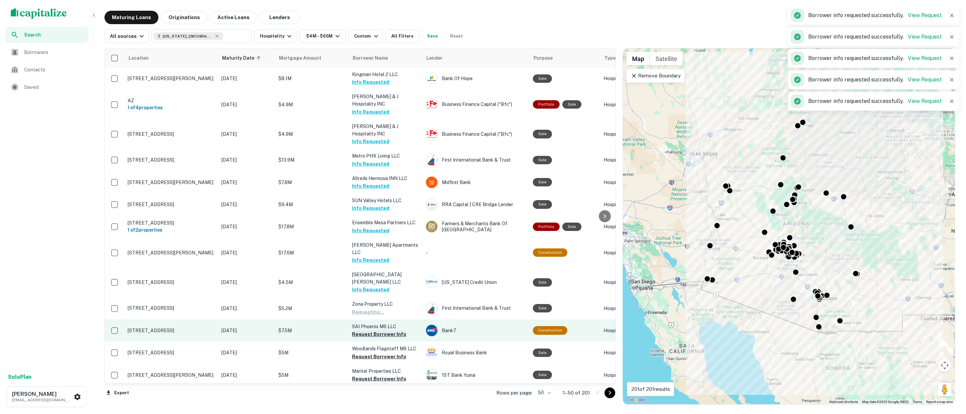
click at [380, 330] on button "Request Borrower Info" at bounding box center [379, 334] width 54 height 8
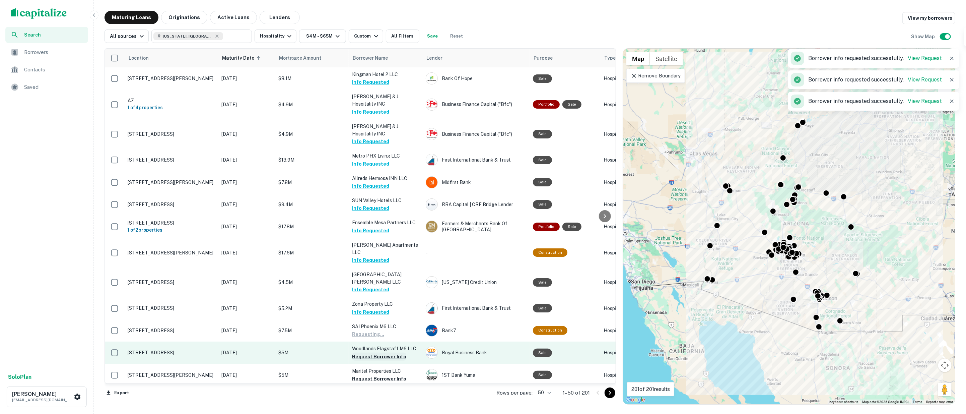
click at [377, 352] on button "Request Borrower Info" at bounding box center [379, 356] width 54 height 8
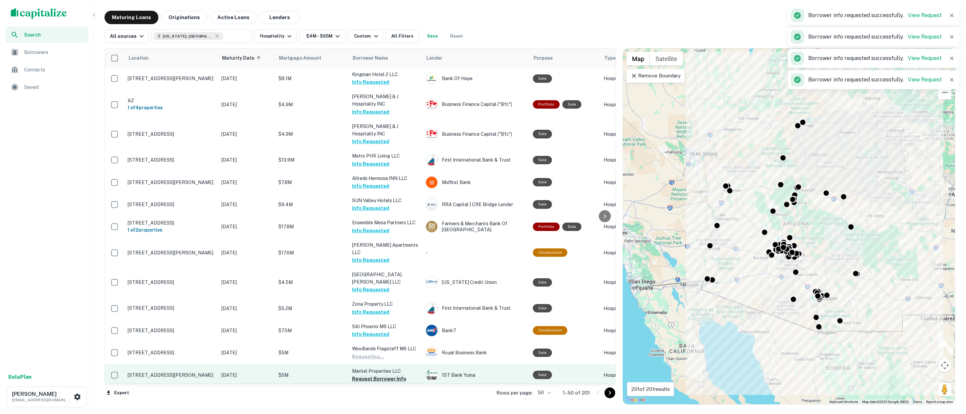
scroll to position [74, 0]
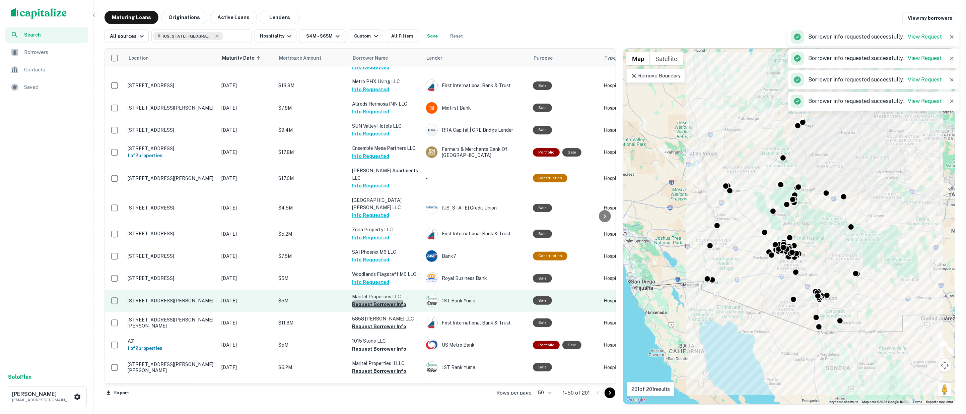
click at [366, 300] on button "Request Borrower Info" at bounding box center [379, 304] width 54 height 8
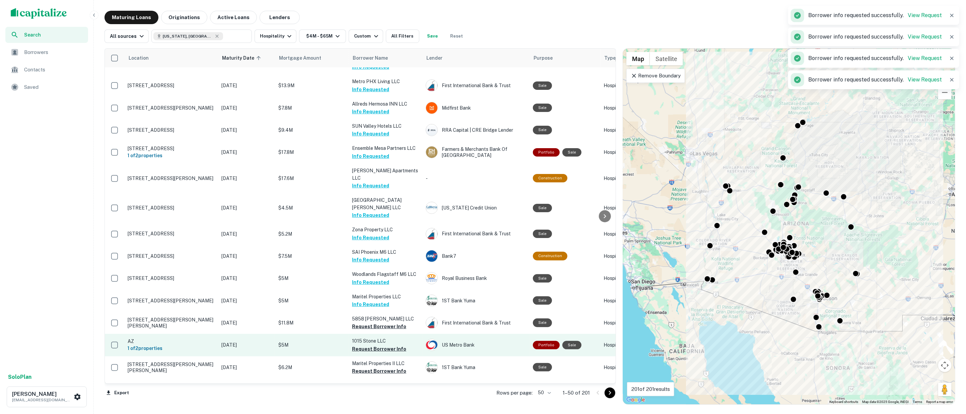
click at [365, 322] on button "Request Borrower Info" at bounding box center [379, 326] width 54 height 8
click at [369, 345] on button "Request Borrower Info" at bounding box center [379, 349] width 54 height 8
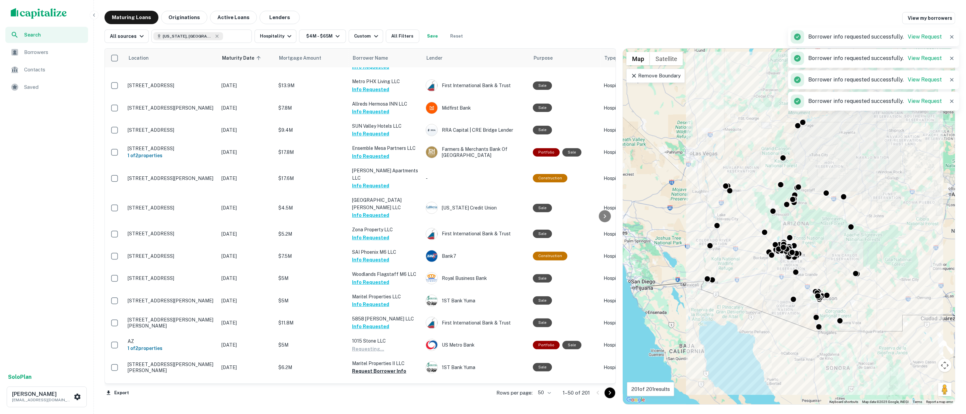
scroll to position [149, 0]
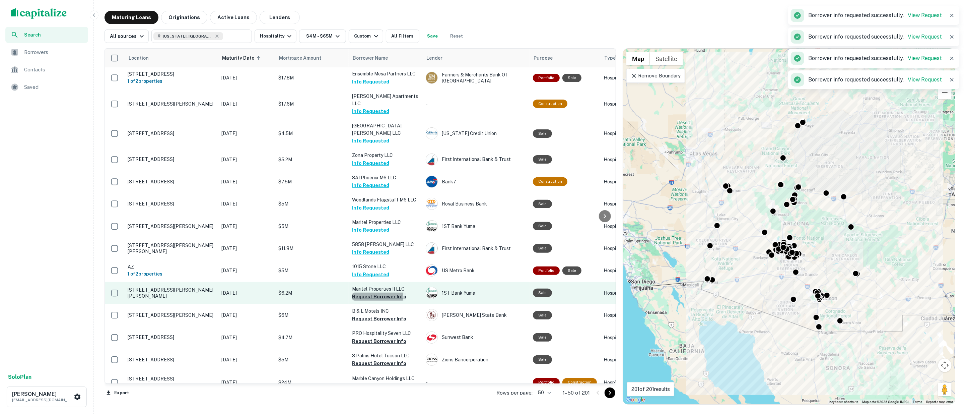
click at [366, 292] on button "Request Borrower Info" at bounding box center [379, 296] width 54 height 8
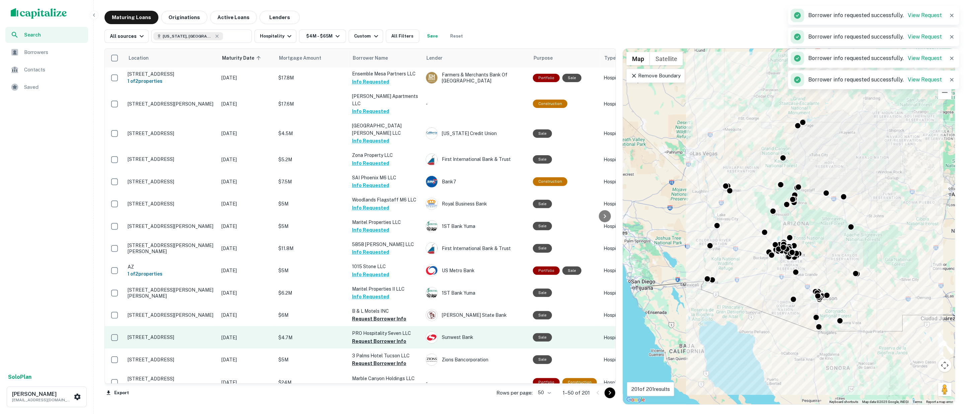
click at [366, 315] on button "Request Borrower Info" at bounding box center [379, 319] width 54 height 8
click at [366, 337] on button "Request Borrower Info" at bounding box center [379, 341] width 54 height 8
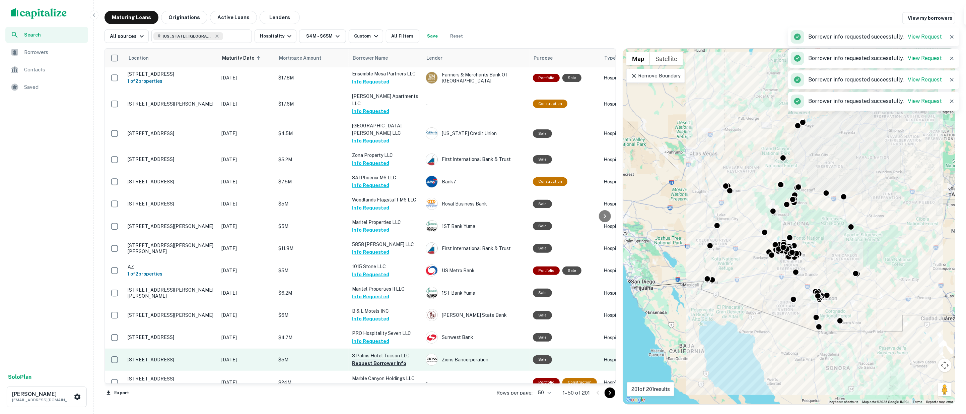
click at [369, 359] on button "Request Borrower Info" at bounding box center [379, 363] width 54 height 8
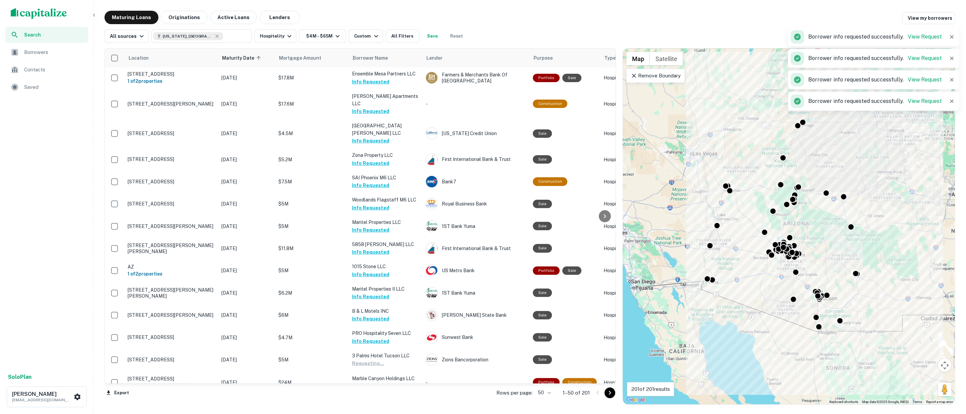
scroll to position [260, 0]
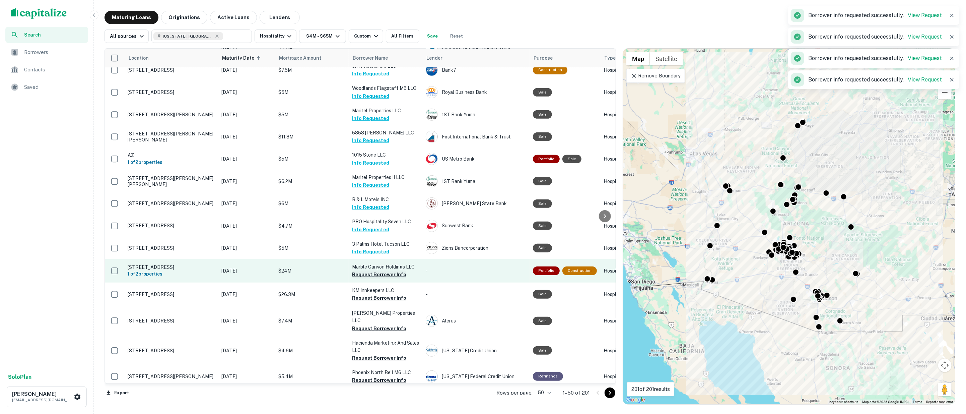
click at [365, 270] on button "Request Borrower Info" at bounding box center [379, 274] width 54 height 8
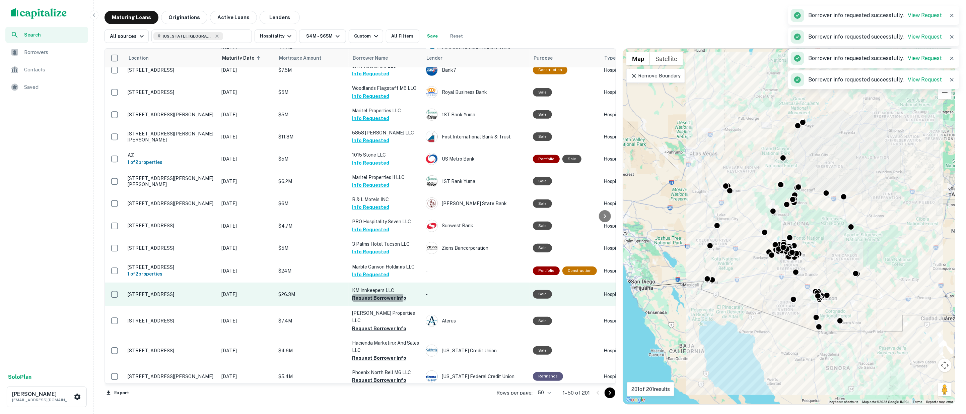
click at [364, 294] on button "Request Borrower Info" at bounding box center [379, 298] width 54 height 8
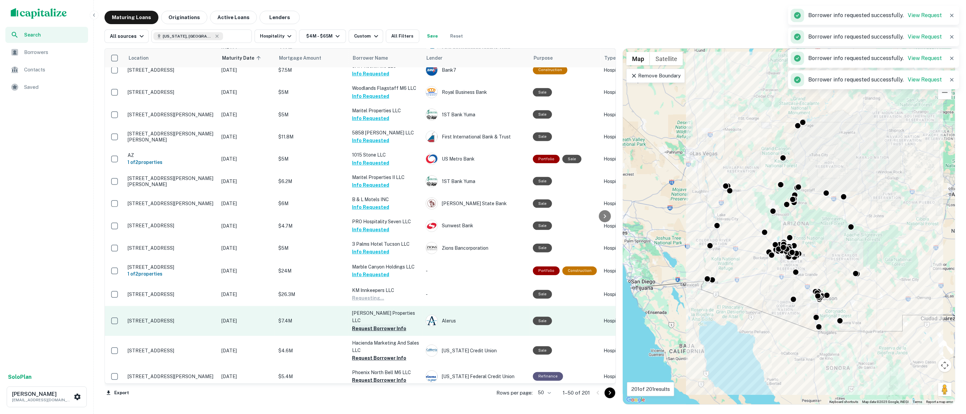
click at [363, 324] on button "Request Borrower Info" at bounding box center [379, 328] width 54 height 8
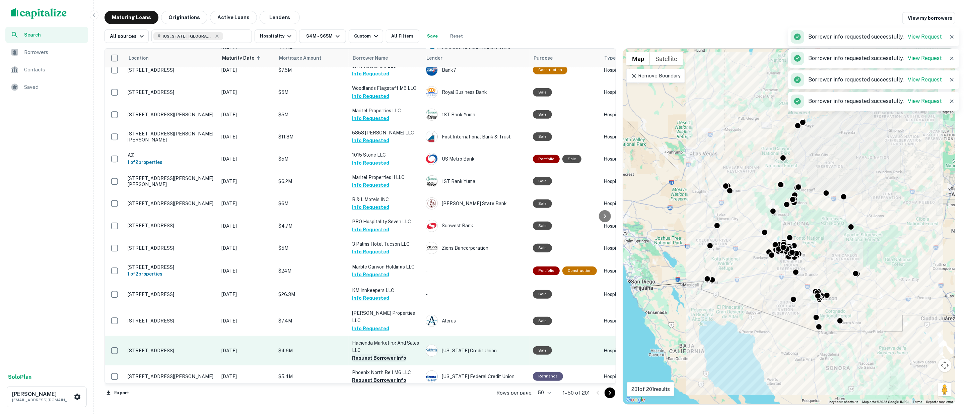
click at [362, 354] on button "Request Borrower Info" at bounding box center [379, 358] width 54 height 8
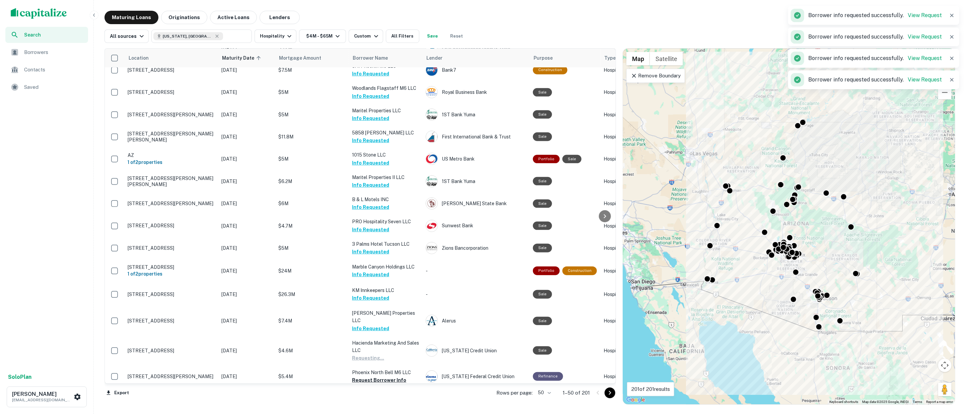
scroll to position [409, 0]
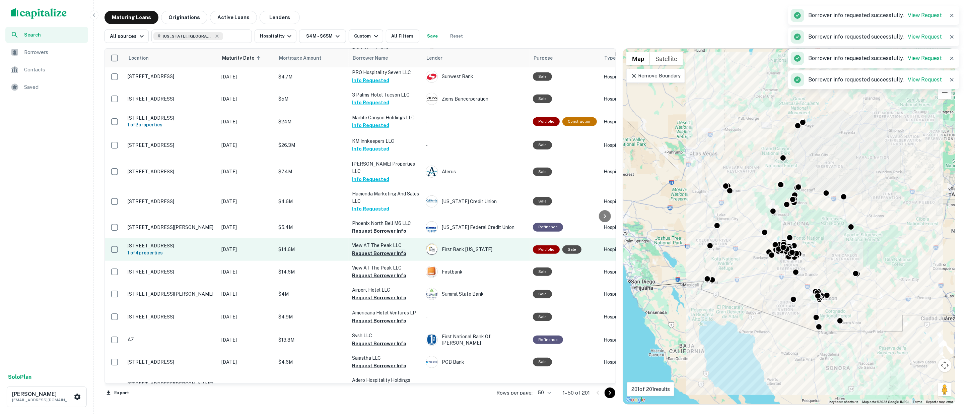
click at [370, 227] on button "Request Borrower Info" at bounding box center [379, 231] width 54 height 8
click at [371, 249] on button "Request Borrower Info" at bounding box center [379, 253] width 54 height 8
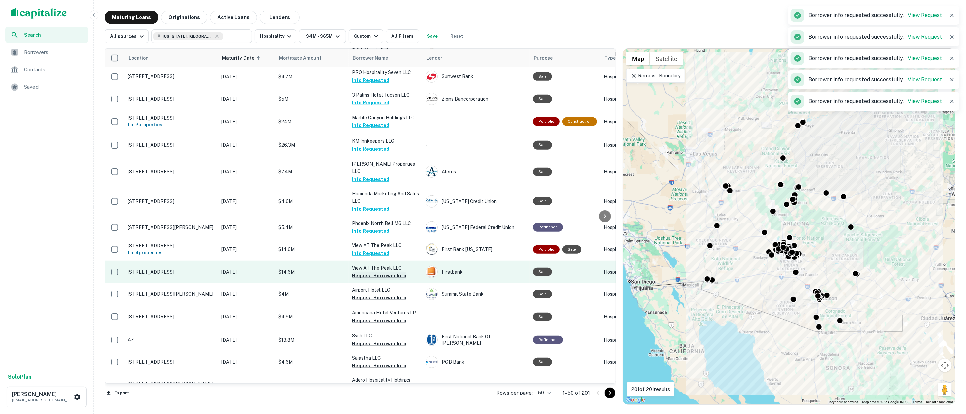
click at [371, 271] on button "Request Borrower Info" at bounding box center [379, 275] width 54 height 8
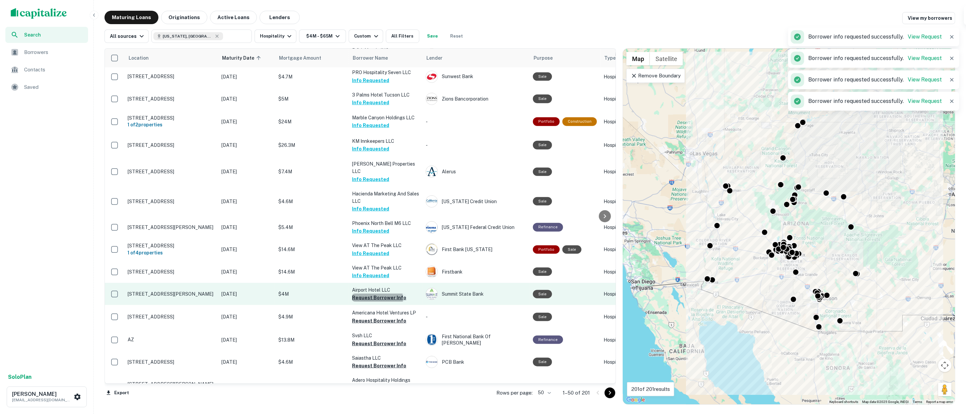
click at [368, 293] on button "Request Borrower Info" at bounding box center [379, 297] width 54 height 8
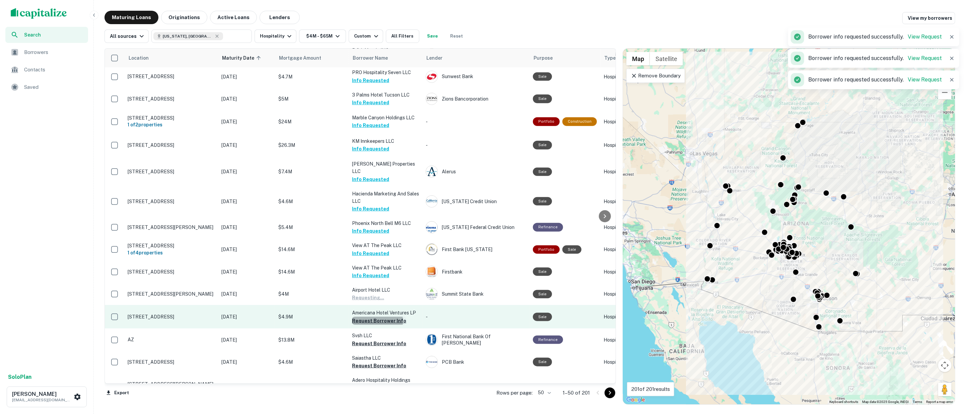
click at [369, 317] on button "Request Borrower Info" at bounding box center [379, 321] width 54 height 8
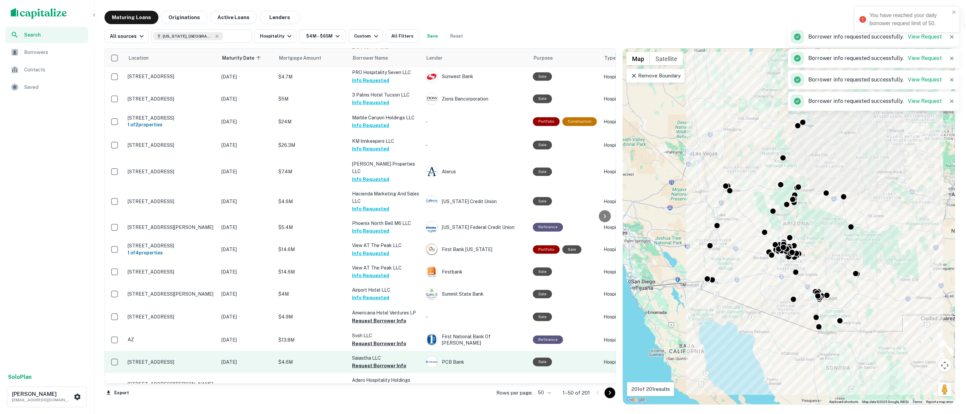
click at [362, 339] on button "Request Borrower Info" at bounding box center [379, 343] width 54 height 8
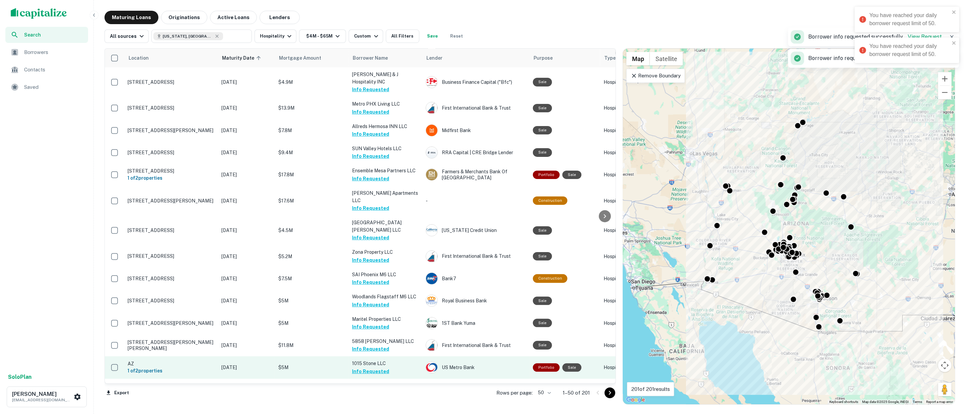
scroll to position [0, 0]
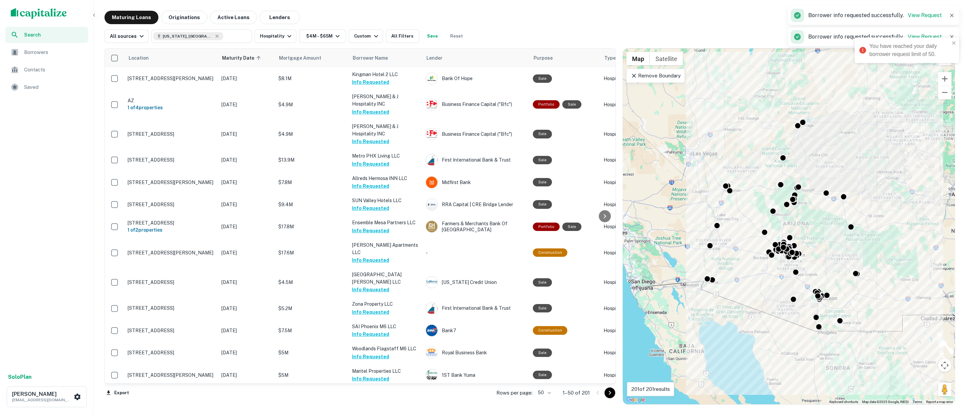
click at [30, 87] on span "Saved" at bounding box center [54, 87] width 60 height 8
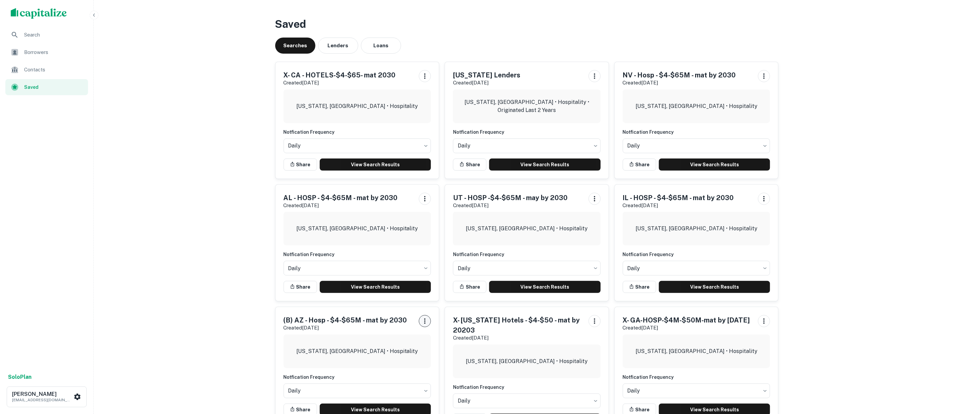
click at [425, 321] on icon "button" at bounding box center [424, 320] width 1 height 5
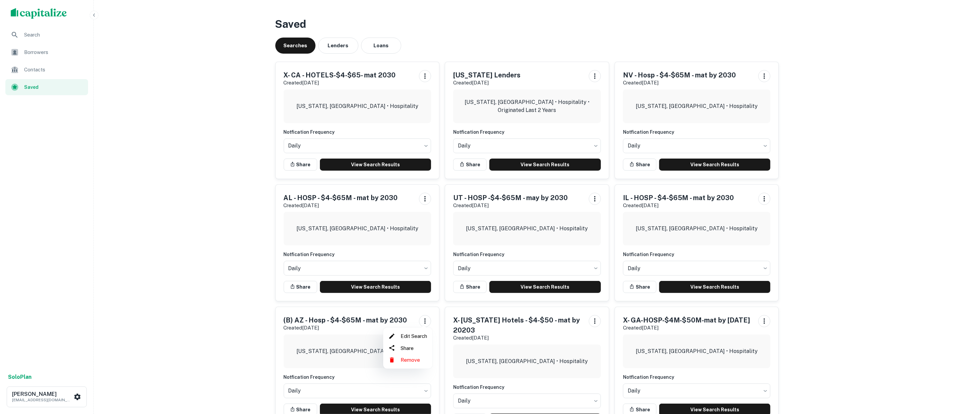
click at [415, 334] on li "Edit Search" at bounding box center [408, 336] width 44 height 12
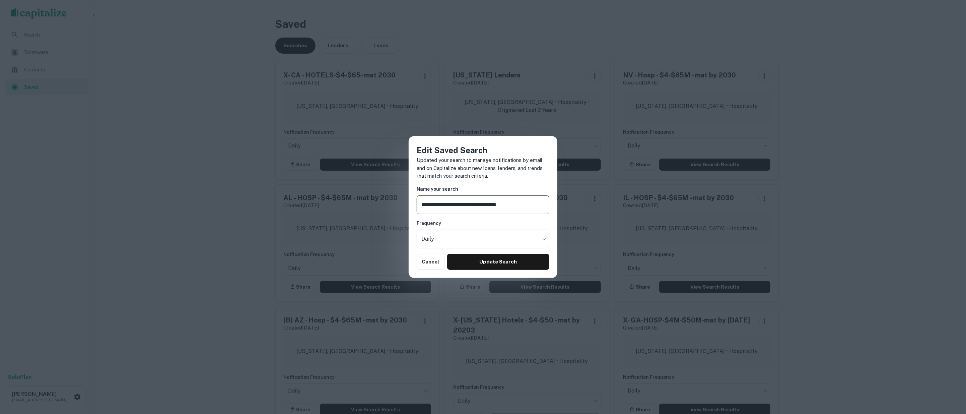
click at [426, 205] on input "**********" at bounding box center [483, 204] width 133 height 19
type input "**********"
click at [503, 259] on button "Update Search" at bounding box center [498, 262] width 102 height 16
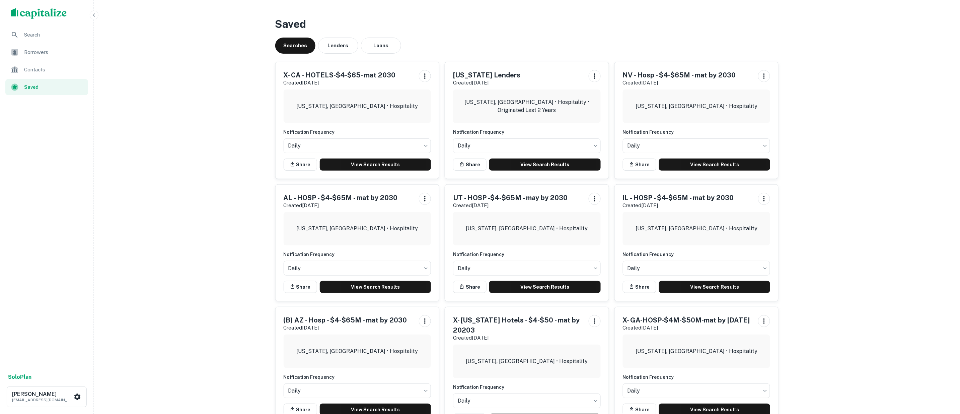
scroll to position [37, 0]
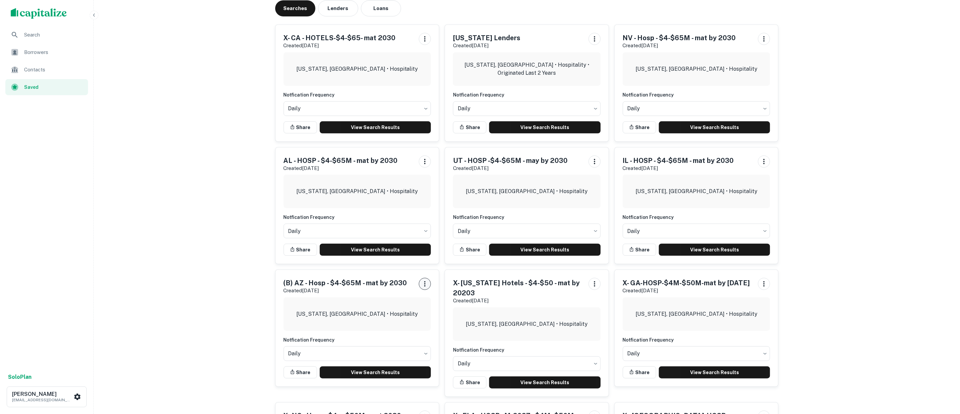
click at [424, 282] on icon "button" at bounding box center [424, 283] width 1 height 5
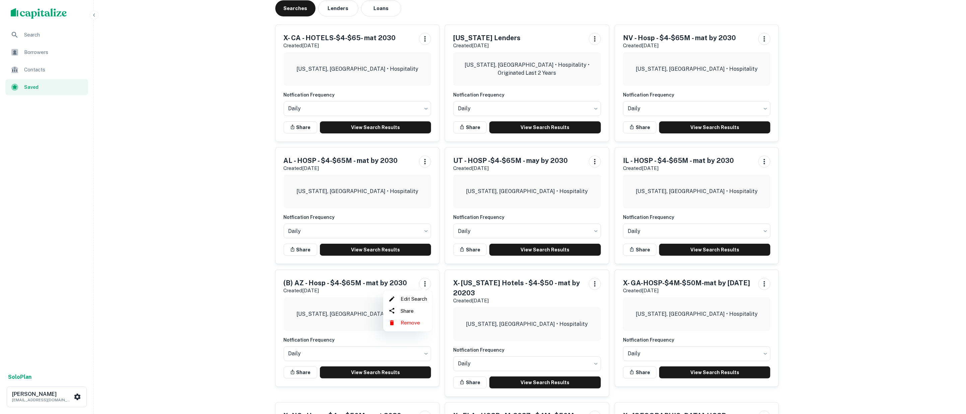
click at [412, 299] on li "Edit Search" at bounding box center [408, 299] width 44 height 12
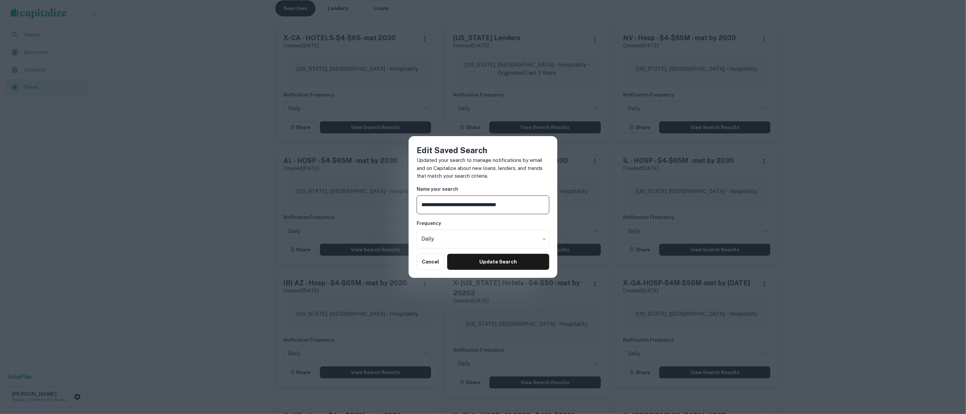
click at [426, 205] on input "**********" at bounding box center [483, 204] width 133 height 19
type input "**********"
click at [500, 259] on button "Update Search" at bounding box center [498, 262] width 102 height 16
